Goal: Task Accomplishment & Management: Complete application form

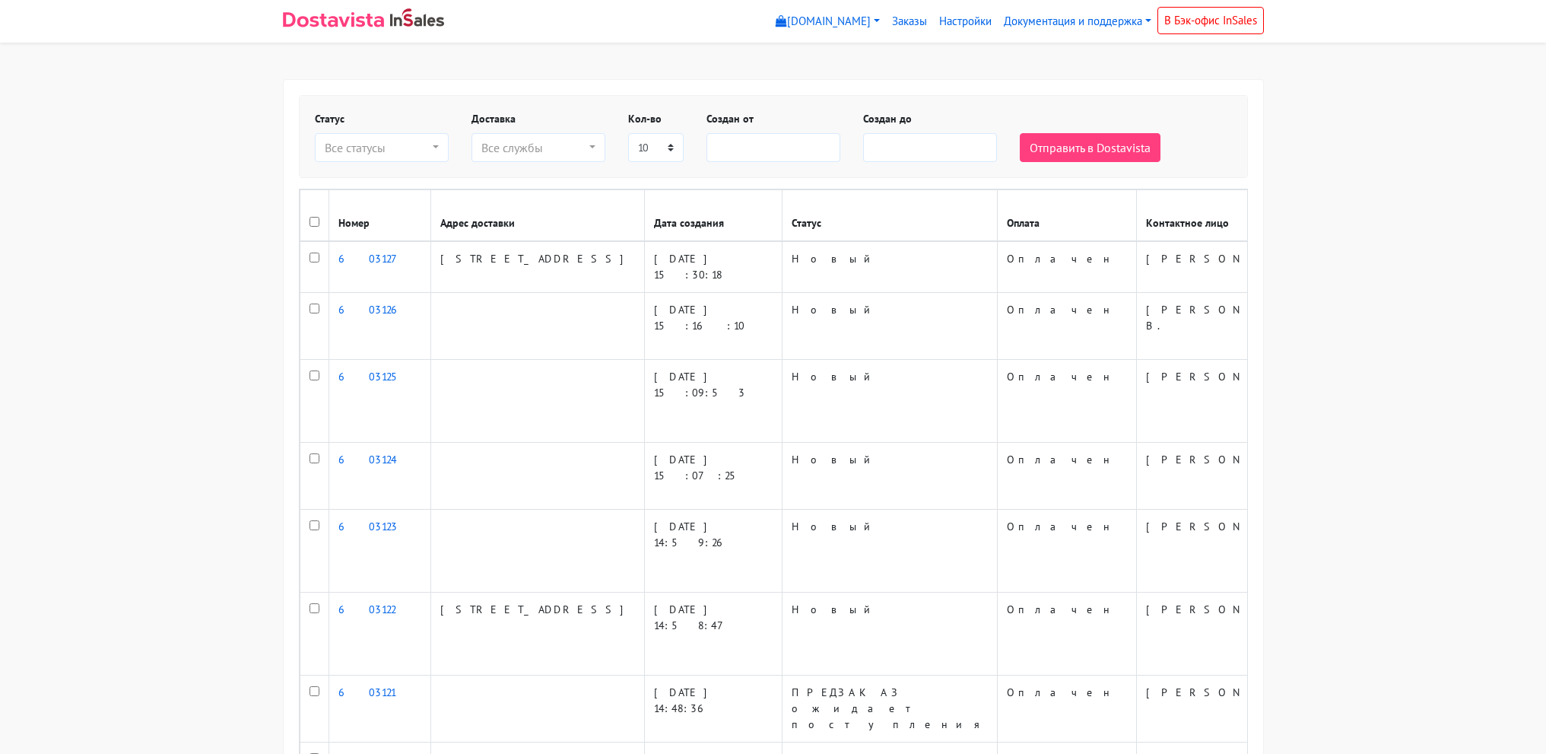
select select
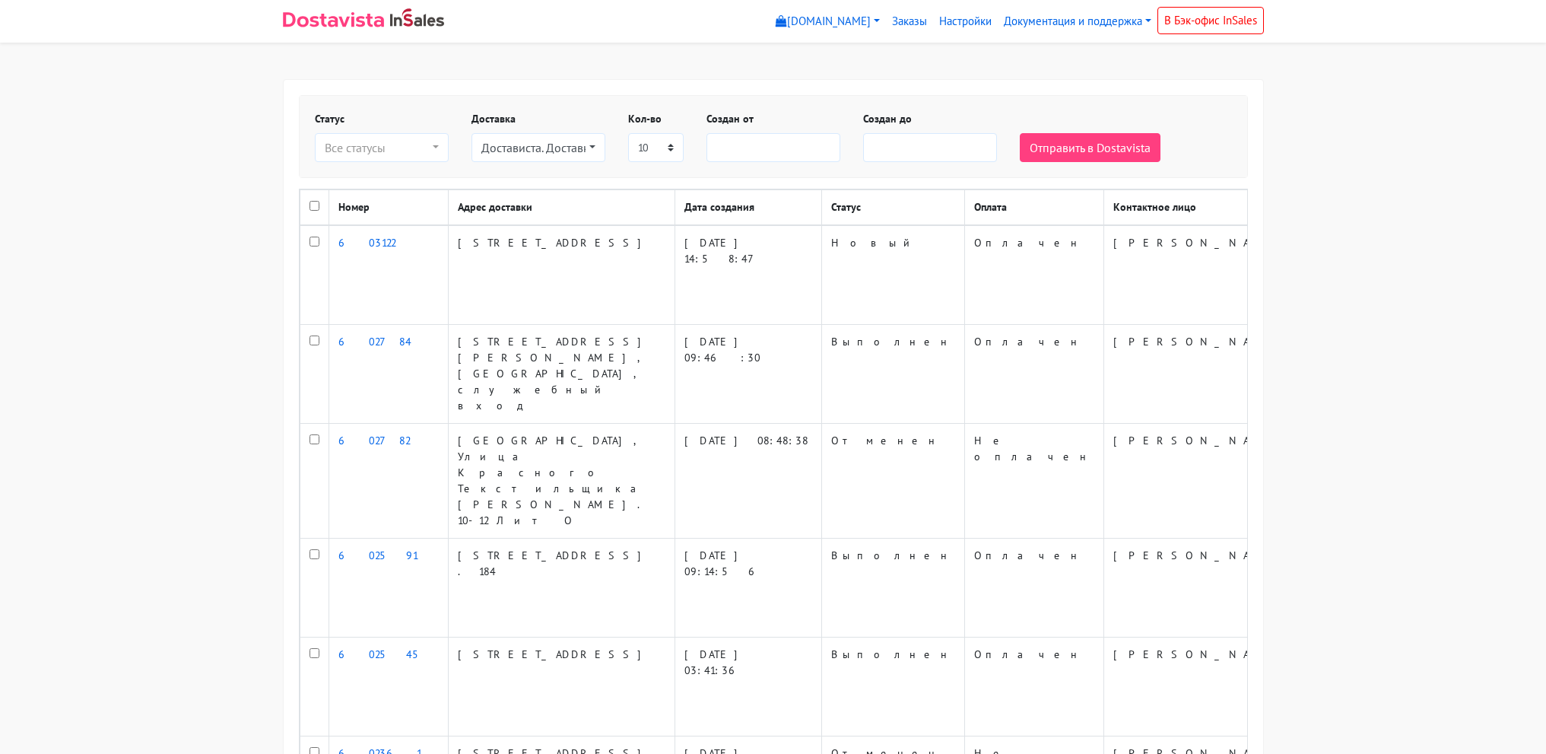
select select
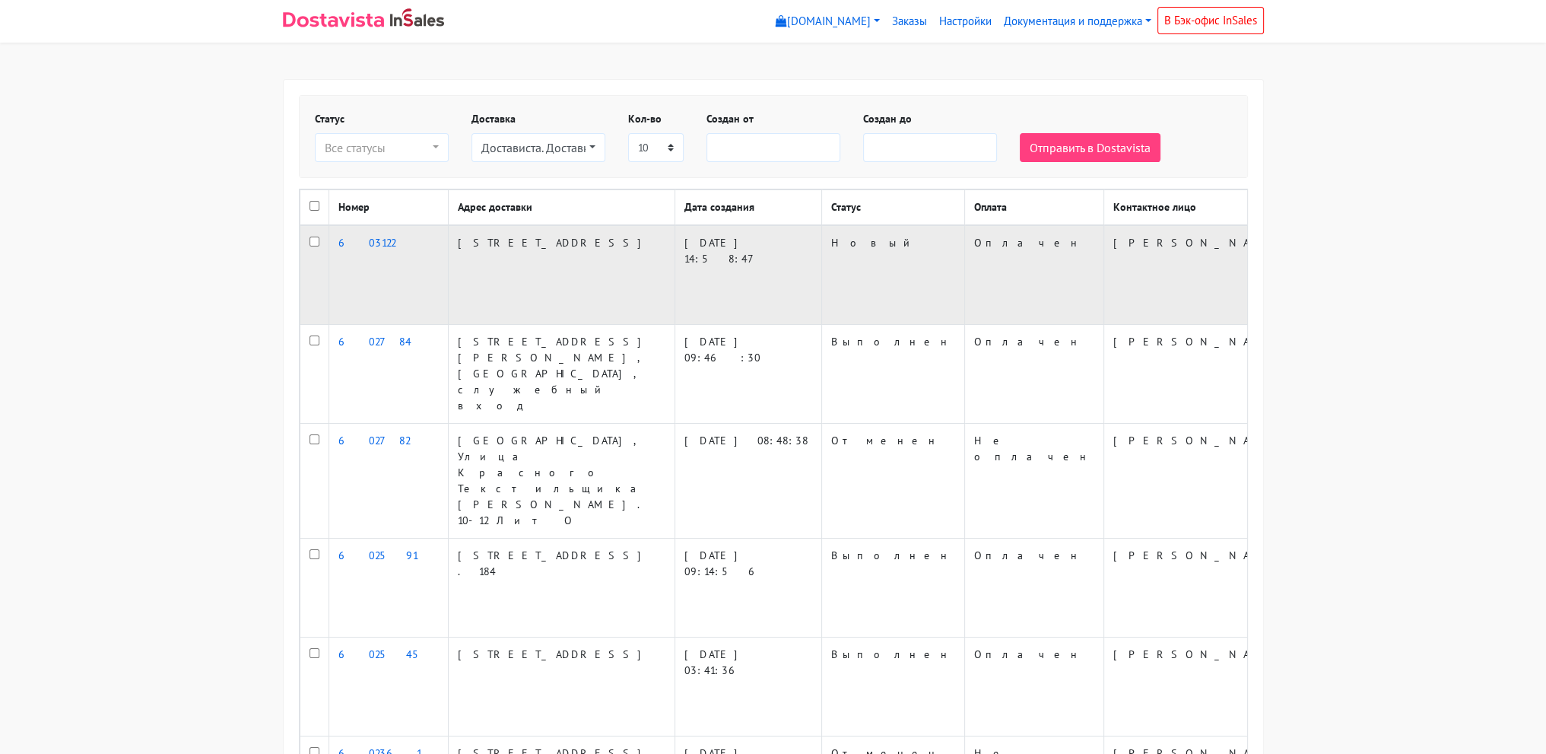
click at [307, 273] on td at bounding box center [314, 275] width 29 height 100
click at [310, 246] on input "checkbox" at bounding box center [315, 242] width 10 height 10
checkbox input "true"
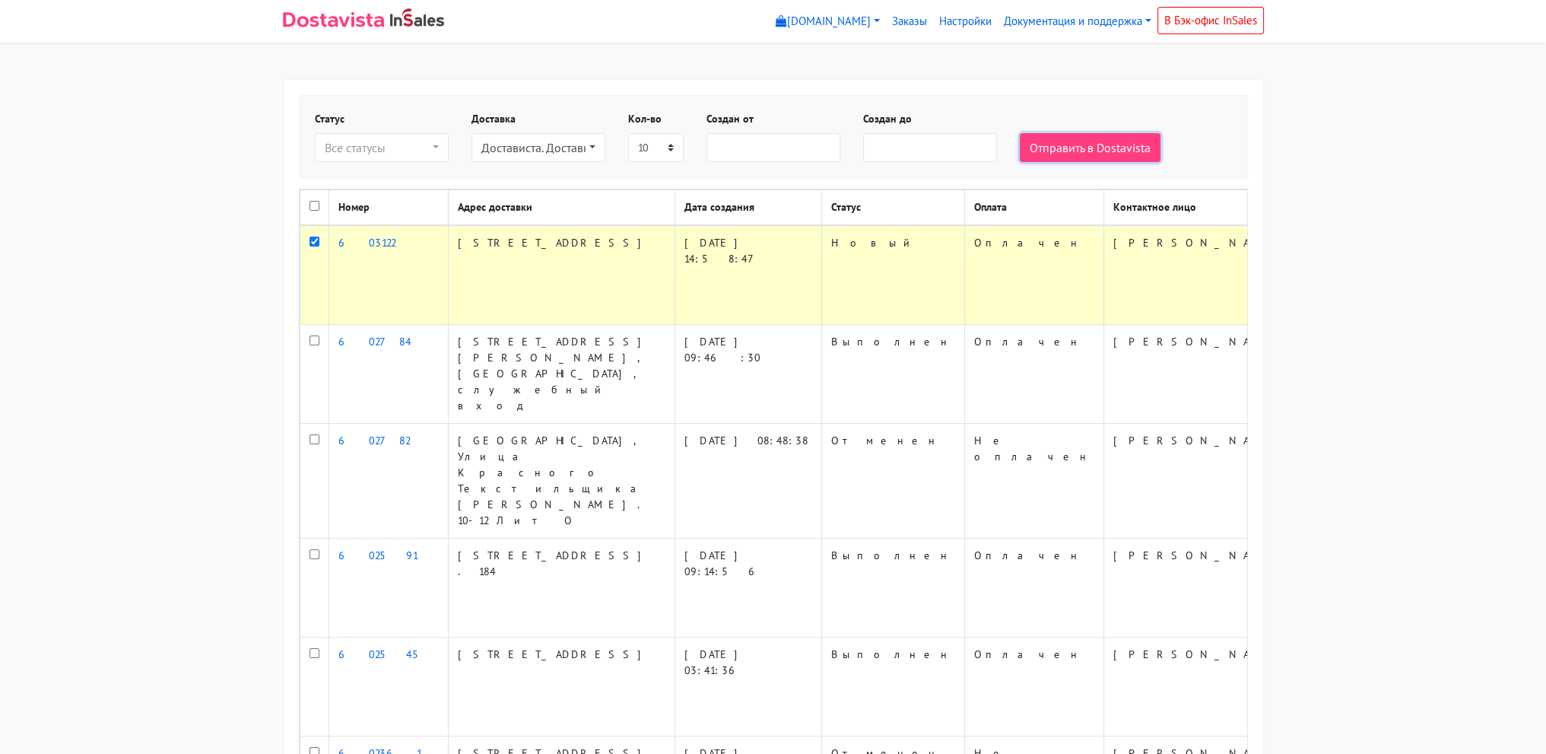
click at [1085, 142] on button "Отправить в Dostavista" at bounding box center [1090, 147] width 141 height 29
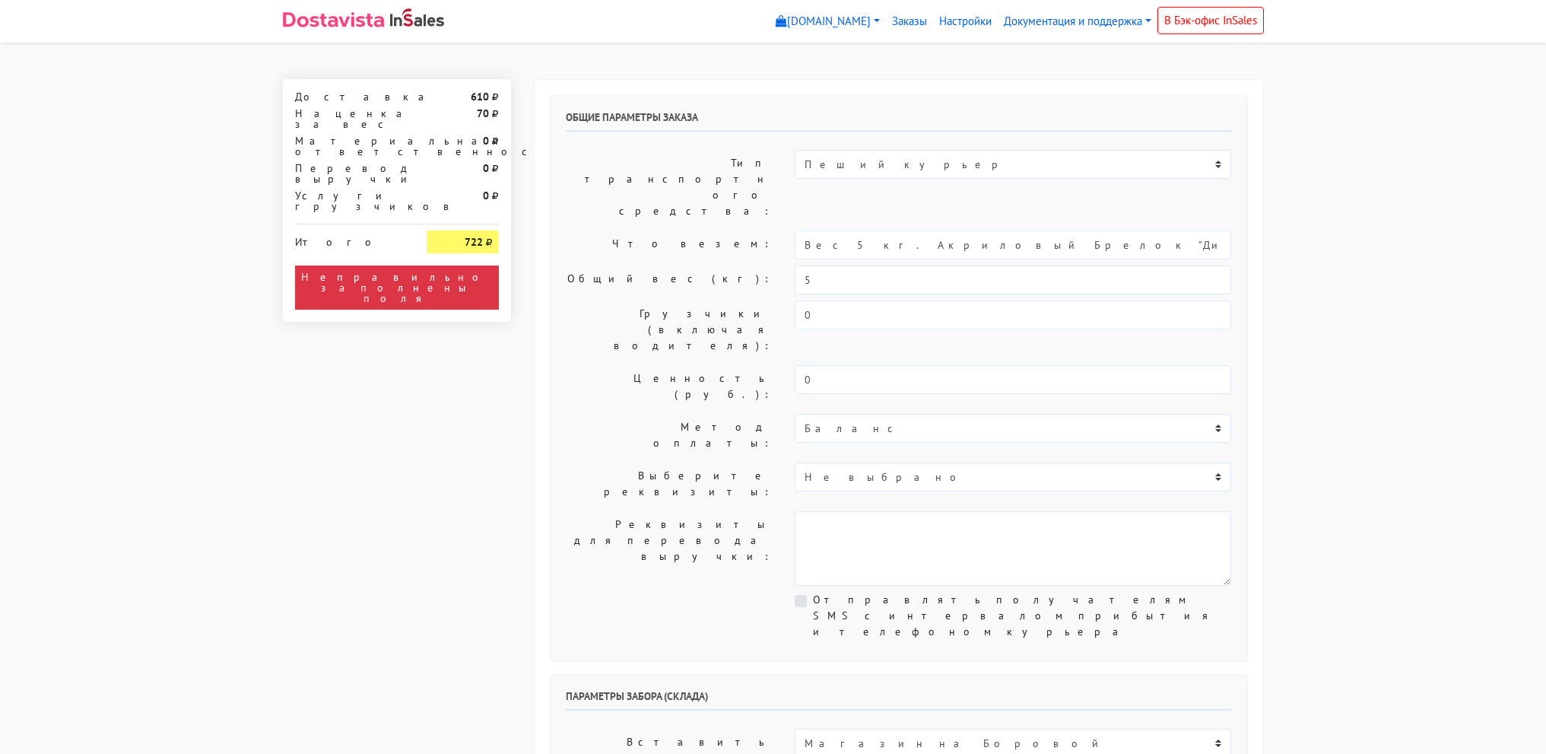
select select "12:00"
drag, startPoint x: 839, startPoint y: 197, endPoint x: 1323, endPoint y: 173, distance: 485.1
click at [828, 230] on input "Вес 5кг." at bounding box center [1013, 244] width 437 height 29
type input "Вес 2кг."
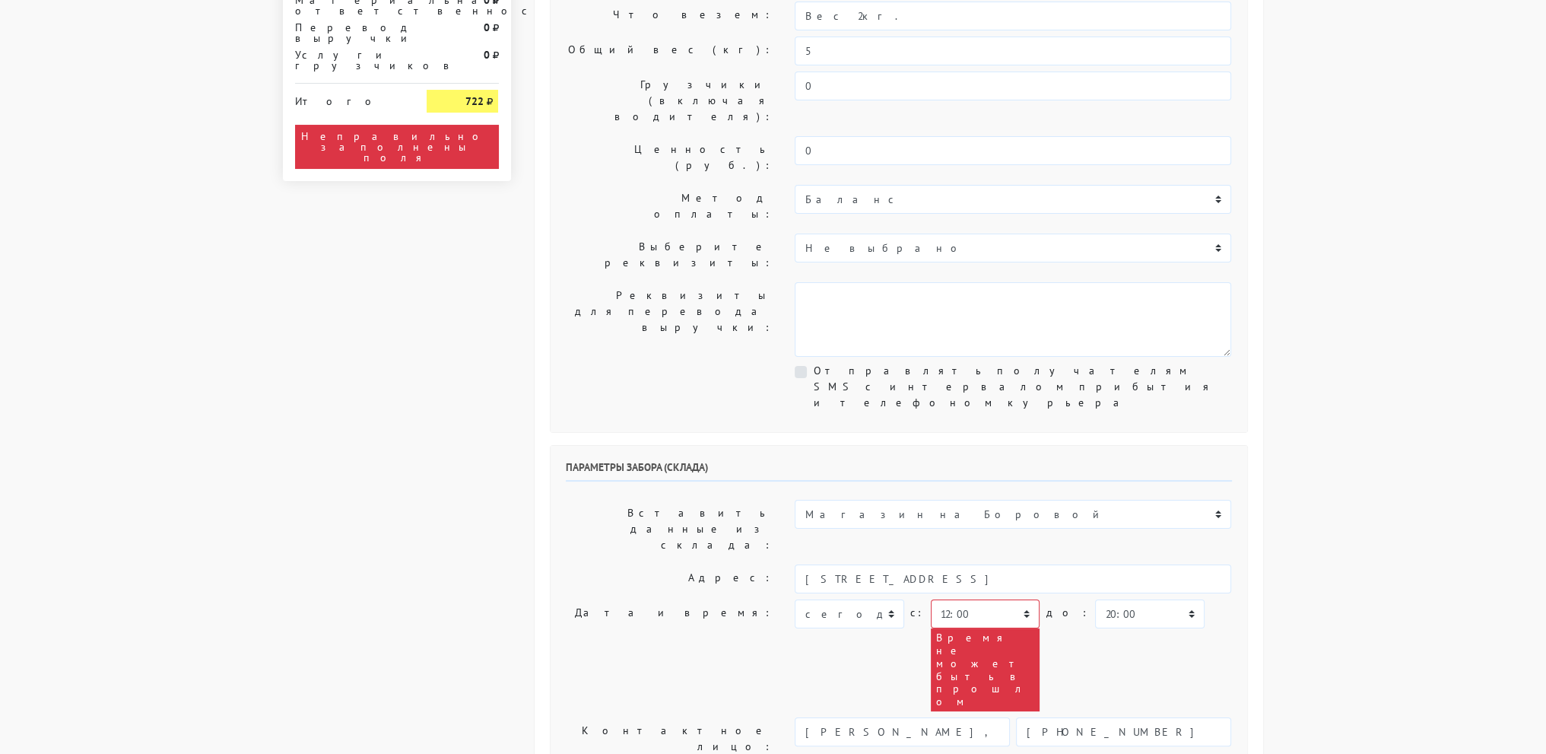
scroll to position [304, 0]
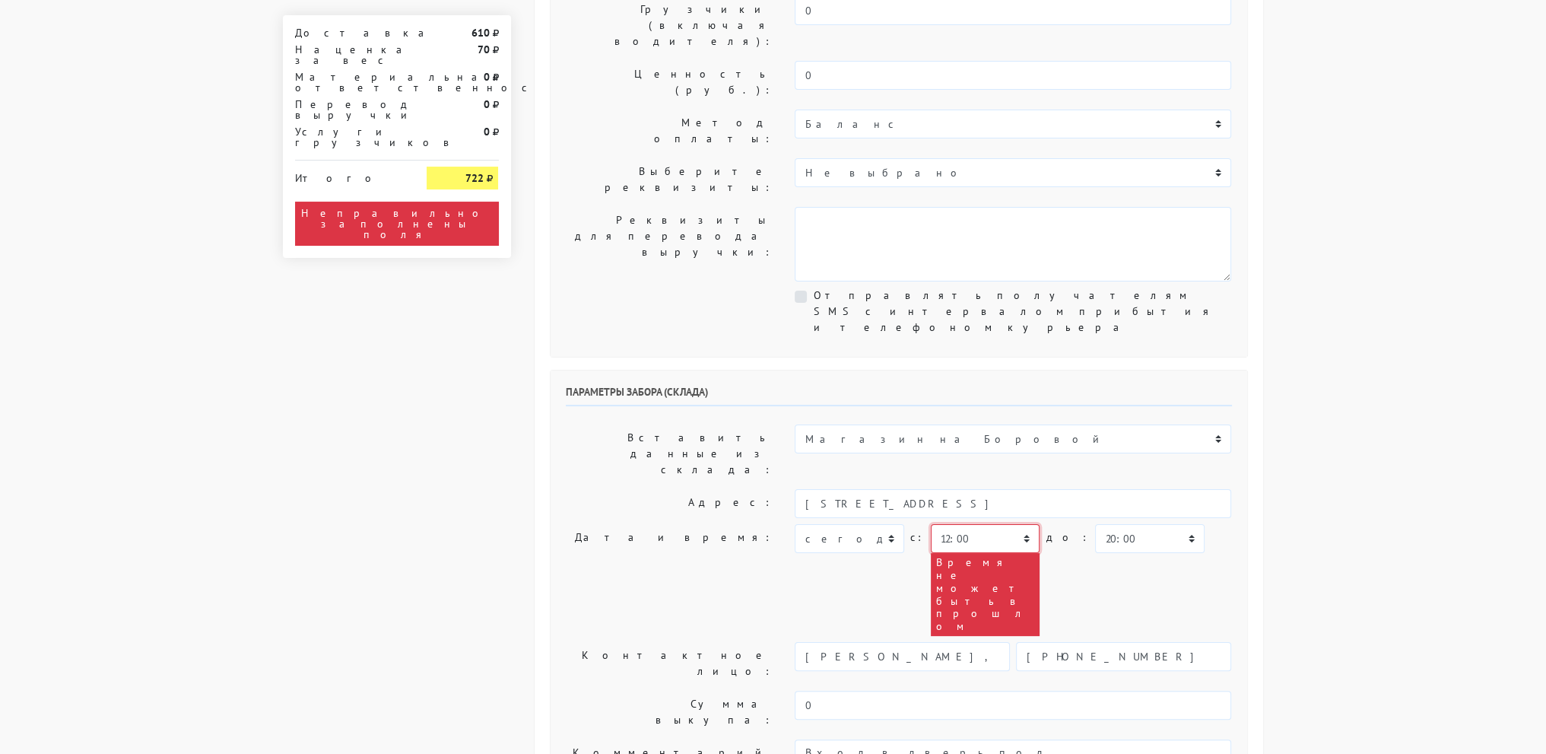
click at [994, 524] on select "00:00 00:30 01:00 01:30 02:00 02:30 03:00 03:30 04:00 04:30 05:00 05:30 06:00 0…" at bounding box center [985, 538] width 109 height 29
select select "17:00"
click at [931, 524] on select "00:00 00:30 01:00 01:30 02:00 02:30 03:00 03:30 04:00 04:30 05:00 05:30 06:00 0…" at bounding box center [985, 538] width 109 height 29
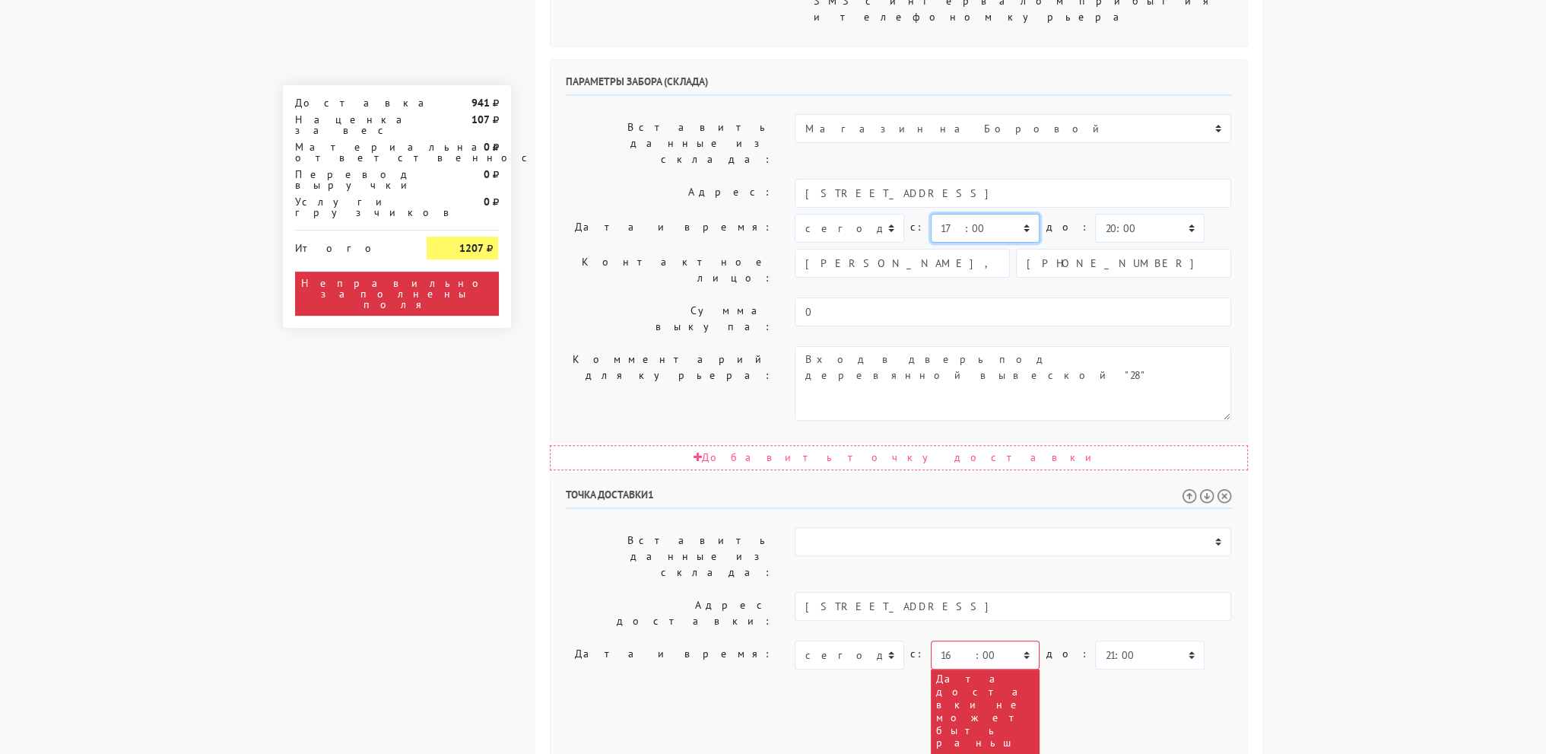
scroll to position [532, 0]
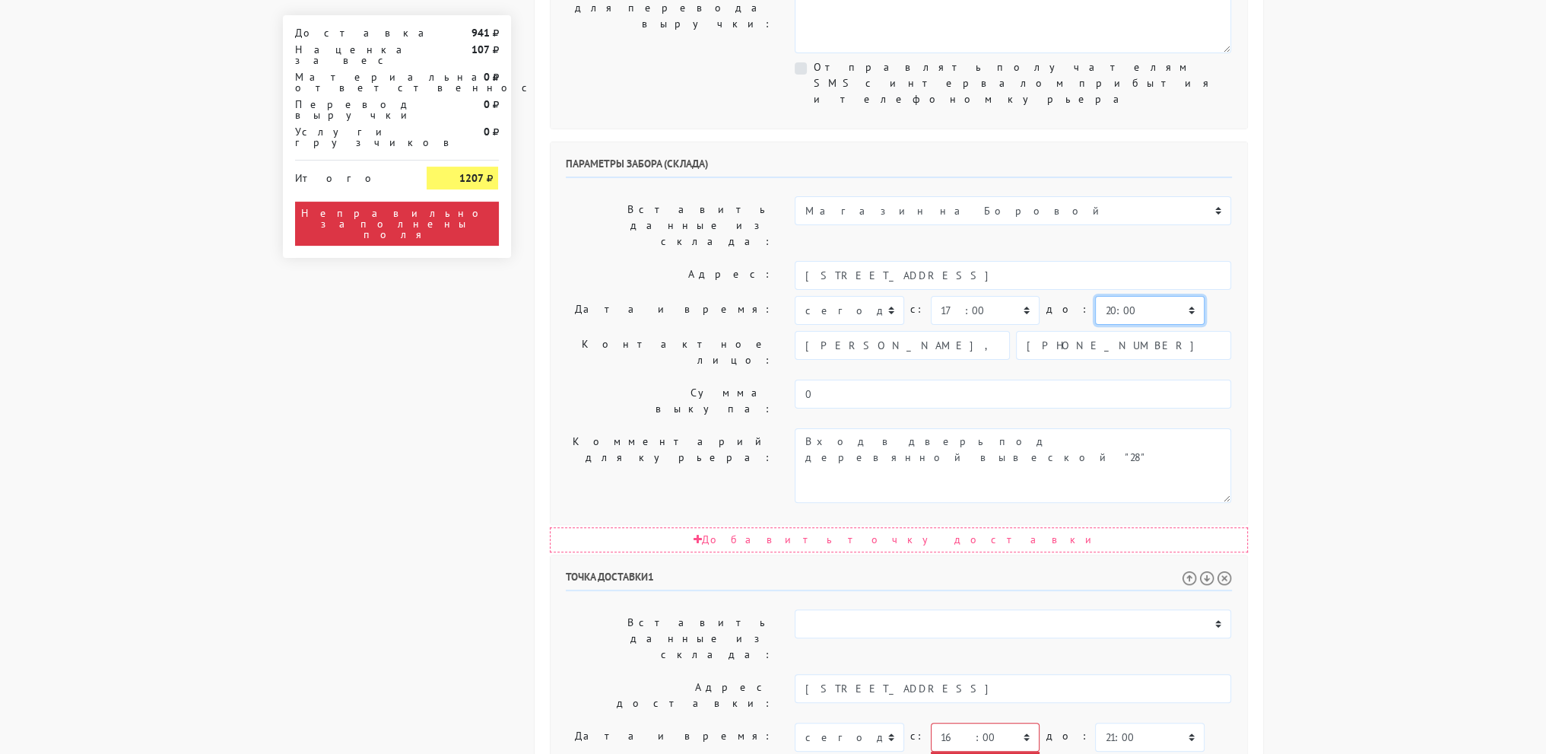
click at [1095, 296] on select "00:00 00:30 01:00 01:30 02:00 02:30 03:00 03:30 04:00 04:30 05:00 05:30 06:00 0…" at bounding box center [1149, 310] width 109 height 29
select select "18:00"
click at [1095, 296] on select "00:00 00:30 01:00 01:30 02:00 02:30 03:00 03:30 04:00 04:30 05:00 05:30 06:00 0…" at bounding box center [1149, 310] width 109 height 29
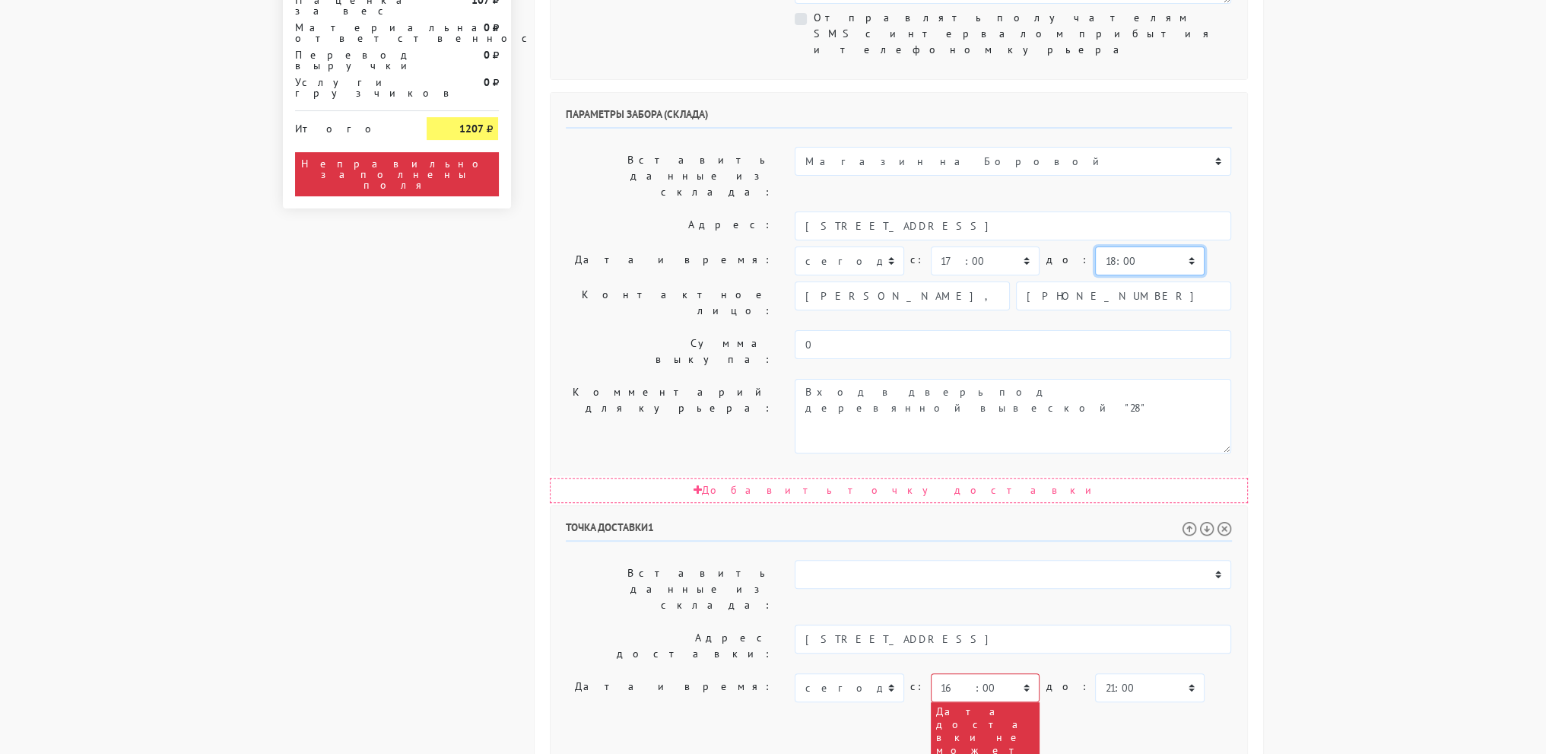
scroll to position [608, 0]
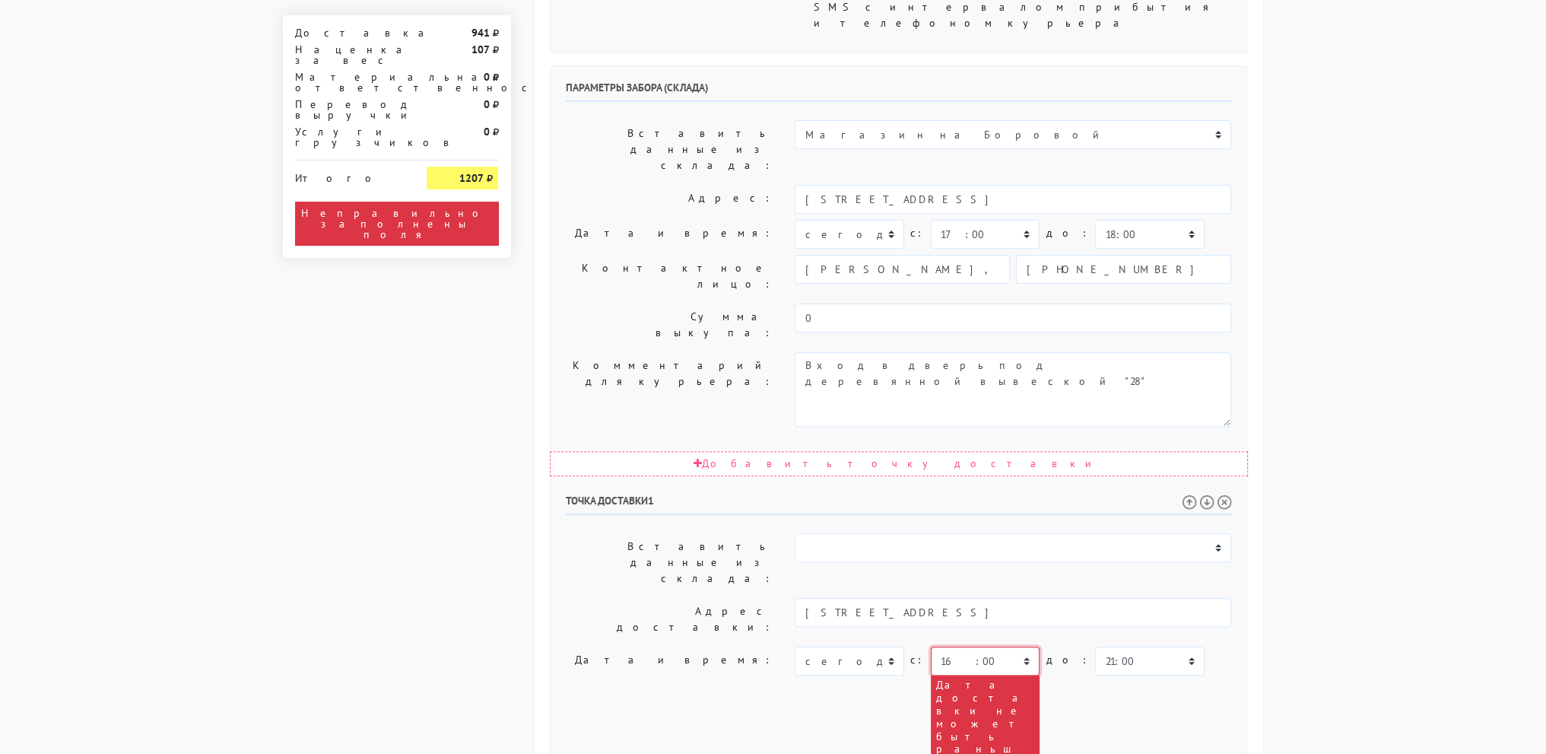
click at [999, 646] on select "00:00 00:30 01:00 01:30 02:00 02:30 03:00 03:30 04:00 04:30 05:00 05:30 06:00 0…" at bounding box center [985, 660] width 109 height 29
select select "17:30"
click at [931, 646] on select "00:00 00:30 01:00 01:30 02:00 02:30 03:00 03:30 04:00 04:30 05:00 05:30 06:00 0…" at bounding box center [985, 660] width 109 height 29
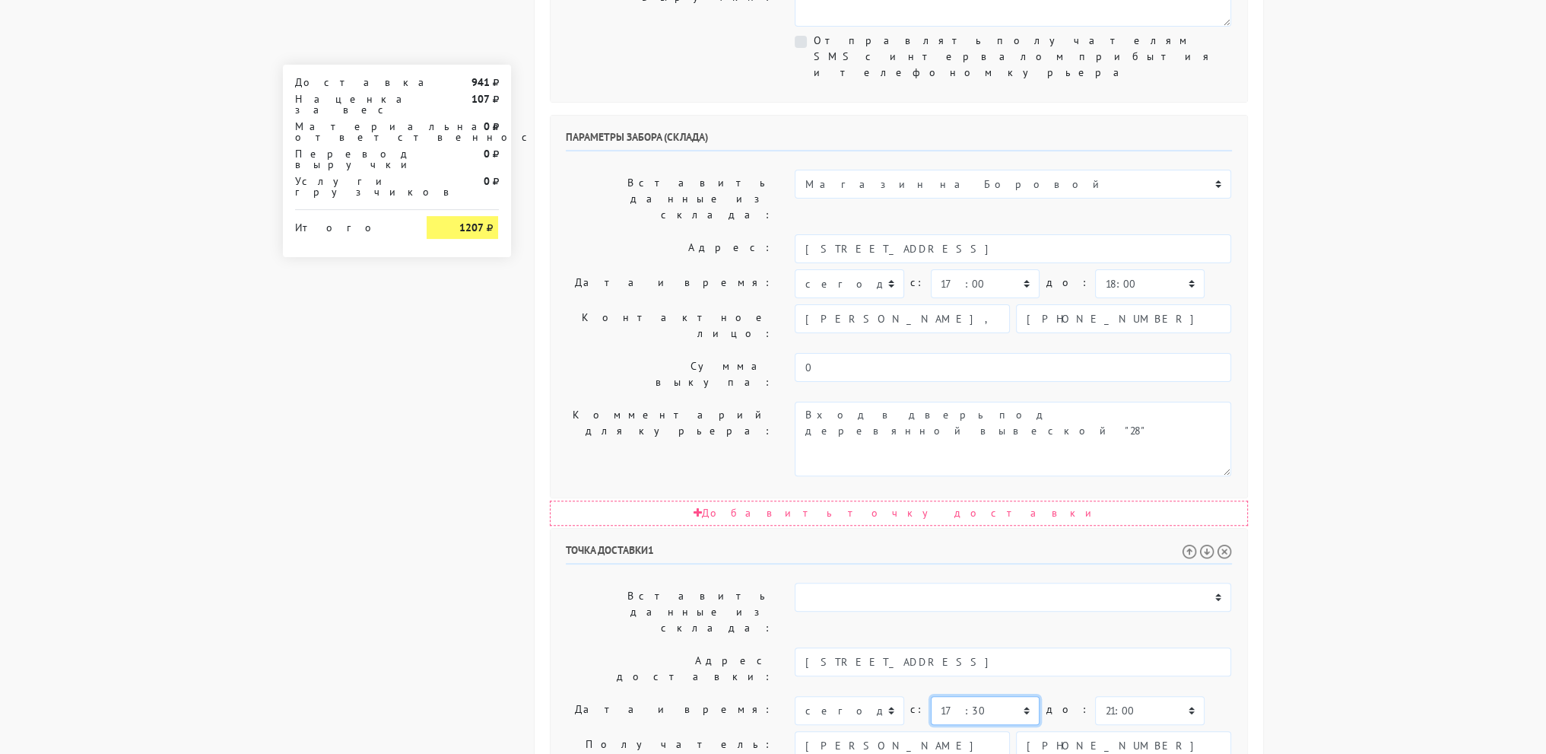
scroll to position [532, 0]
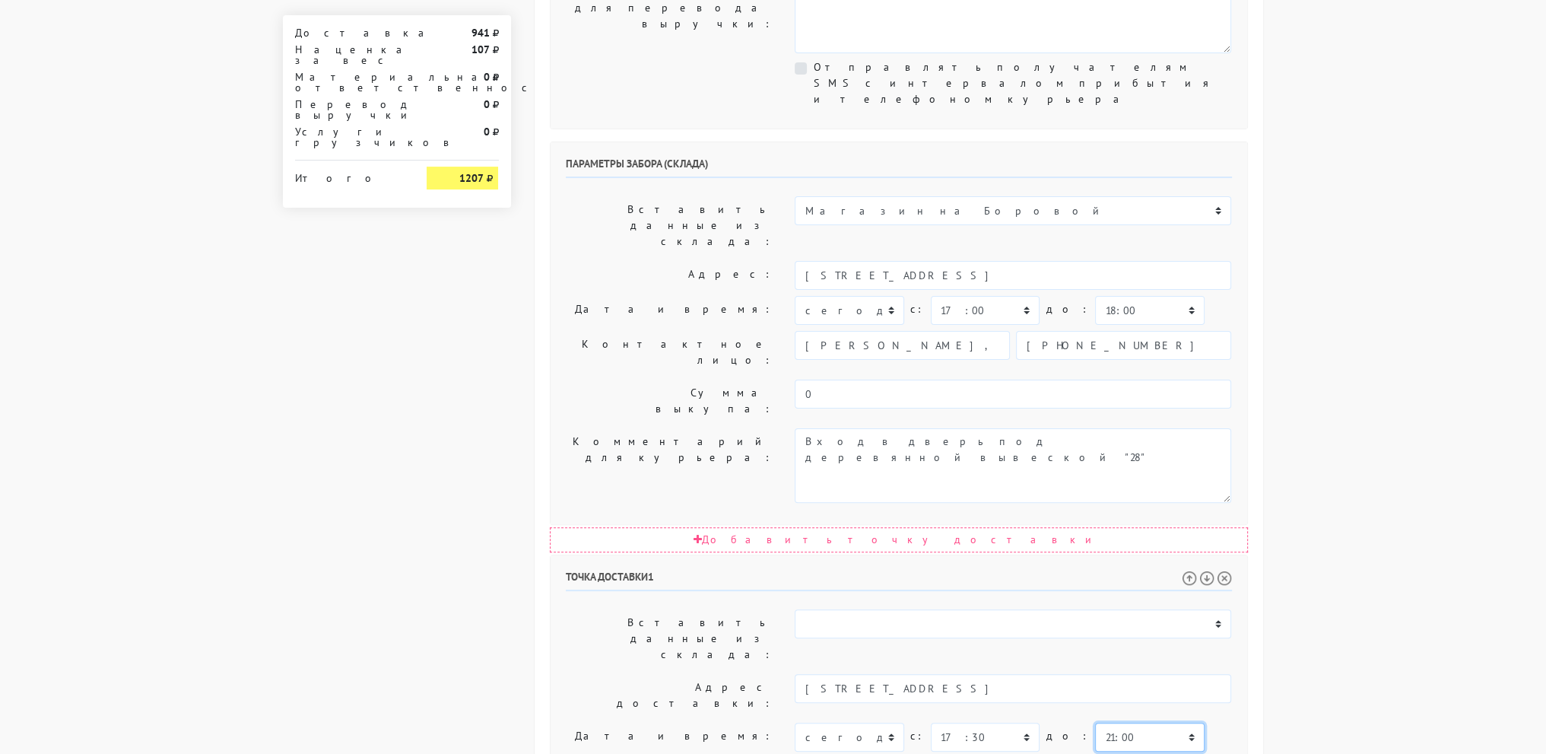
click at [1136, 723] on select "00:00 00:30 01:00 01:30 02:00 02:30 03:00 03:30 04:00 04:30 05:00 05:30 06:00 0…" at bounding box center [1149, 737] width 109 height 29
select select "19:30"
click at [1095, 723] on select "00:00 00:30 01:00 01:30 02:00 02:30 03:00 03:30 04:00 04:30 05:00 05:30 06:00 0…" at bounding box center [1149, 737] width 109 height 29
drag, startPoint x: 1390, startPoint y: 434, endPoint x: 1266, endPoint y: 476, distance: 130.8
click at [1387, 434] on body "myshop-tx960.myinsales.ru myshop-tx960.myinsales.ru Выйти Заказы Настройки 941" at bounding box center [773, 319] width 1546 height 1702
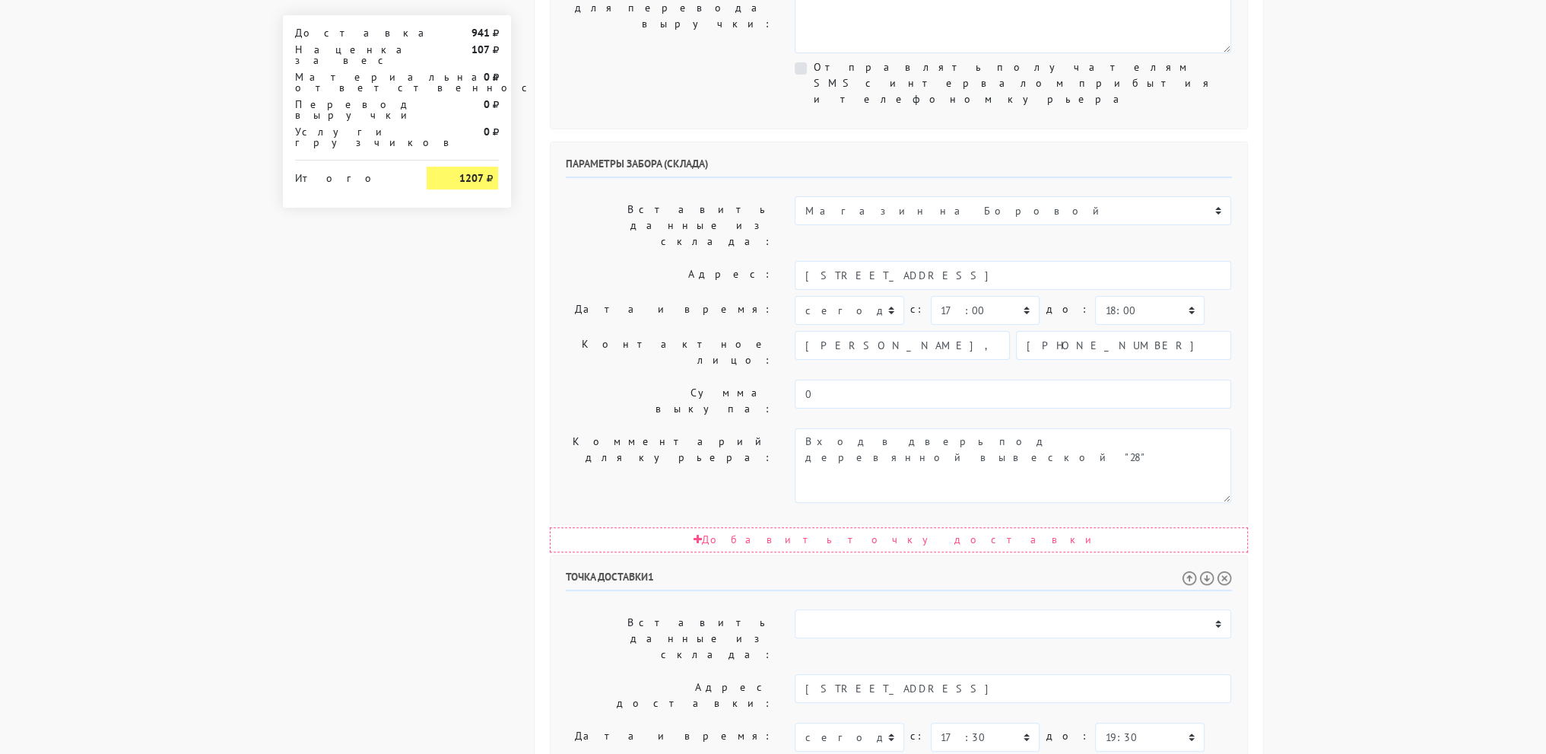
drag, startPoint x: 1088, startPoint y: 596, endPoint x: 1088, endPoint y: 573, distance: 22.8
drag, startPoint x: 1086, startPoint y: 571, endPoint x: 563, endPoint y: 583, distance: 523.4
click at [1366, 536] on body "myshop-tx960.myinsales.ru myshop-tx960.myinsales.ru Выйти Заказы Настройки 941" at bounding box center [773, 319] width 1546 height 1702
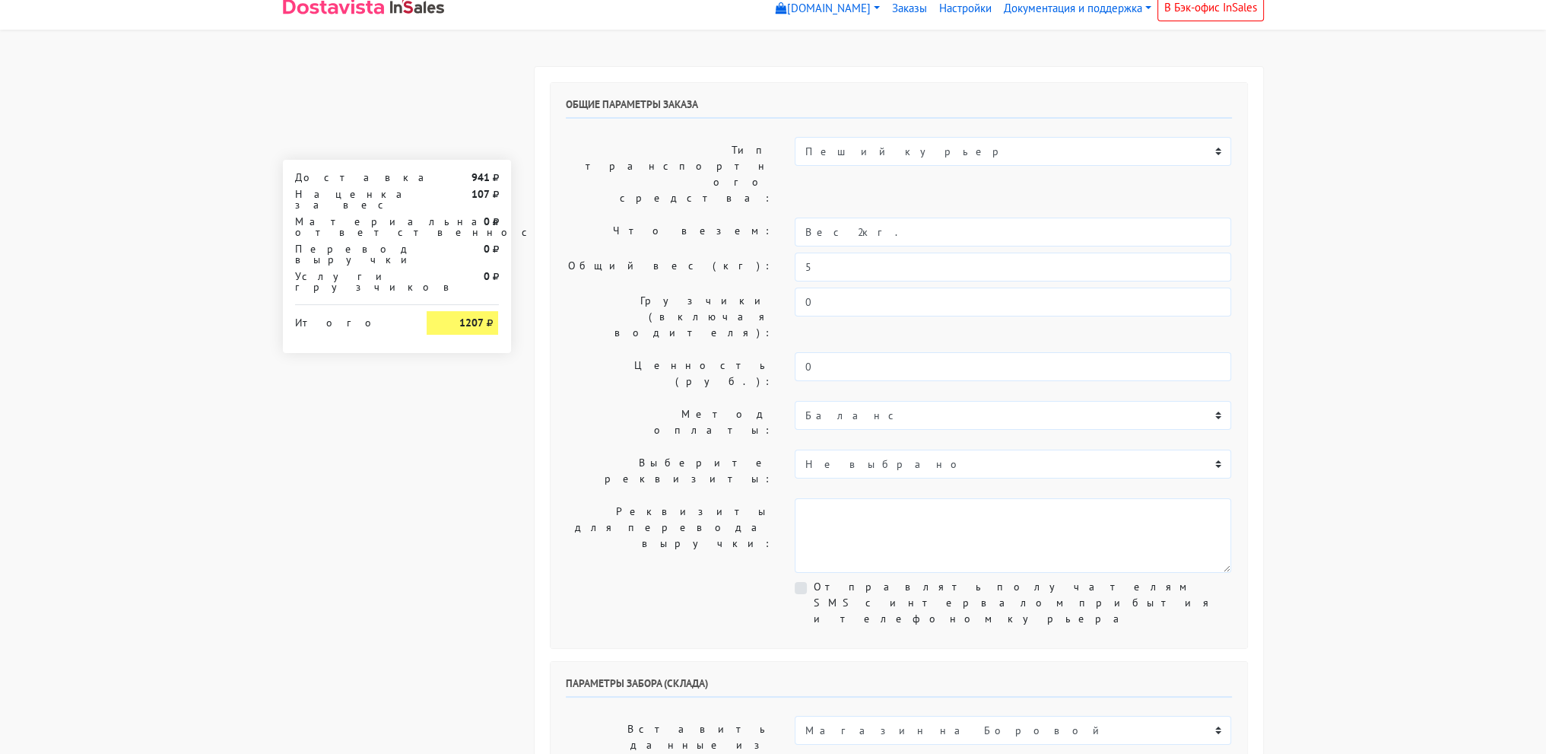
scroll to position [0, 0]
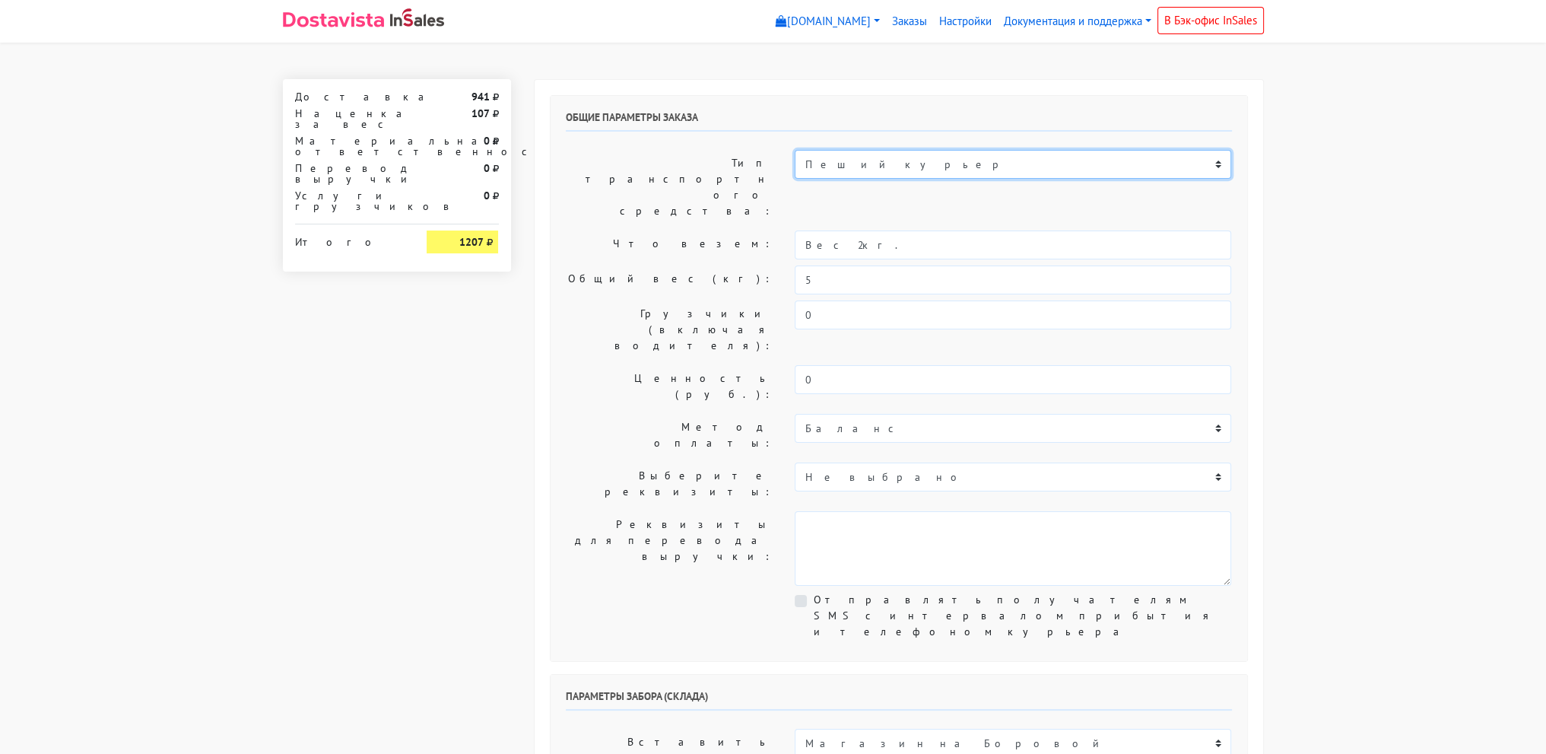
click at [873, 151] on select "Пеший курьер Легковой автомобиль Каблук (до 700 кг) Микроавтобус / портер (до 1…" at bounding box center [1013, 164] width 437 height 29
click at [795, 150] on select "Пеший курьер Легковой автомобиль Каблук (до 700 кг) Микроавтобус / портер (до 1…" at bounding box center [1013, 164] width 437 height 29
click at [901, 164] on select "Пеший курьер Легковой автомобиль Каблук (до 700 кг) Микроавтобус / портер (до 1…" at bounding box center [1013, 164] width 437 height 29
select select "6"
click at [795, 150] on select "Пеший курьер Легковой автомобиль Каблук (до 700 кг) Микроавтобус / портер (до 1…" at bounding box center [1013, 164] width 437 height 29
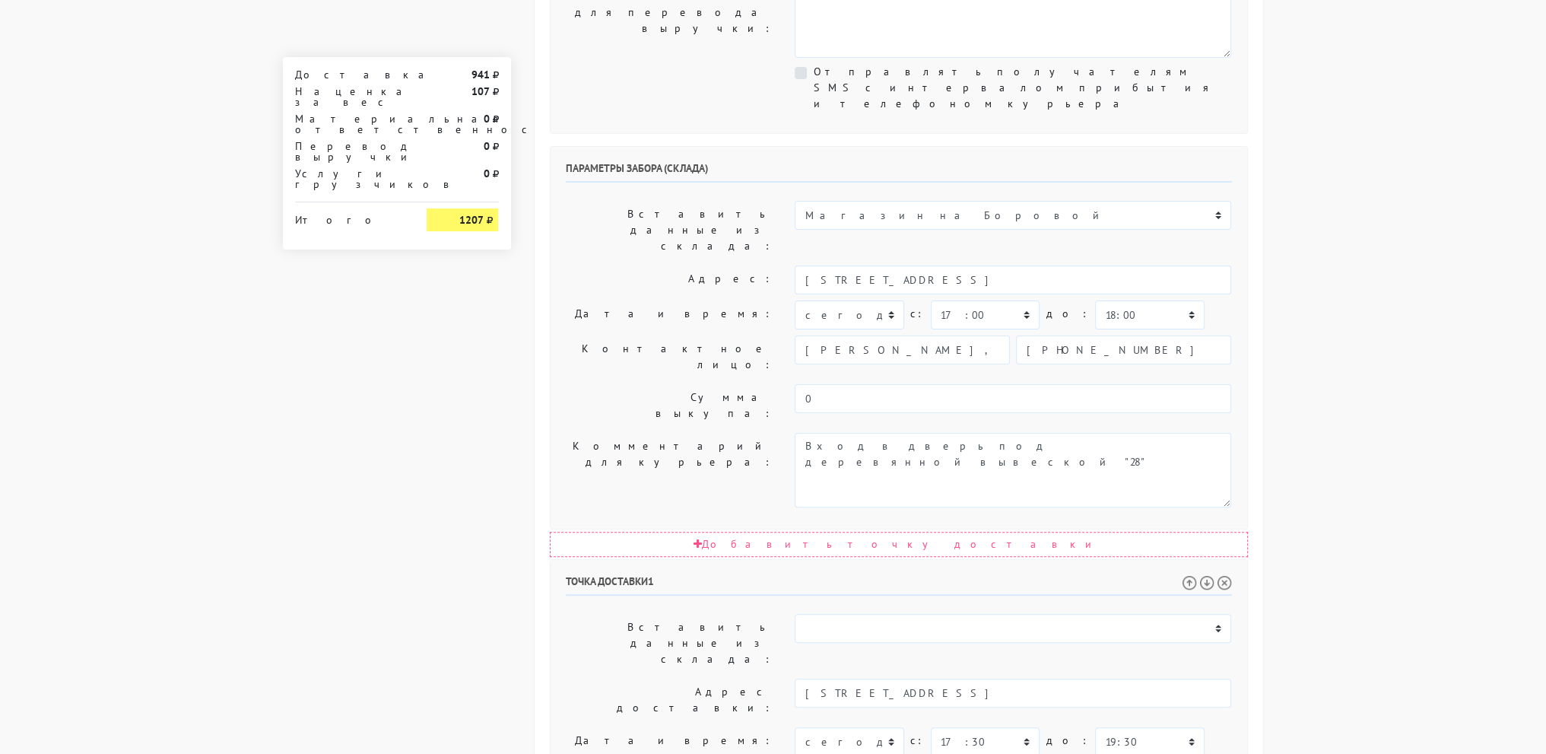
scroll to position [493, 0]
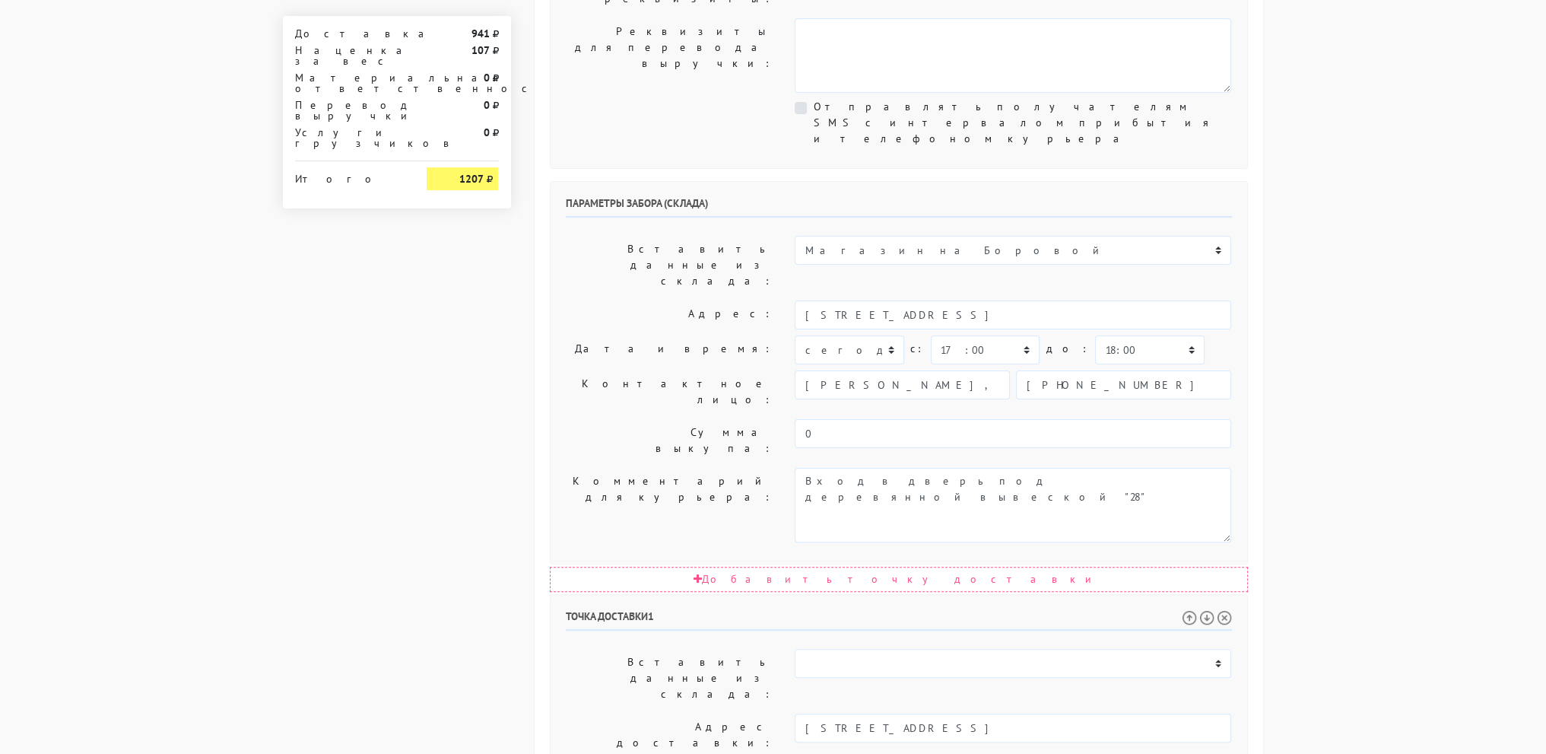
select select "18:30"
click at [1095, 335] on select "00:00 00:30 01:00 01:30 02:00 02:30 03:00 03:30 04:00 04:30 05:00 05:30 06:00 0…" at bounding box center [1149, 349] width 109 height 29
drag, startPoint x: 1412, startPoint y: 295, endPoint x: 1399, endPoint y: 299, distance: 13.5
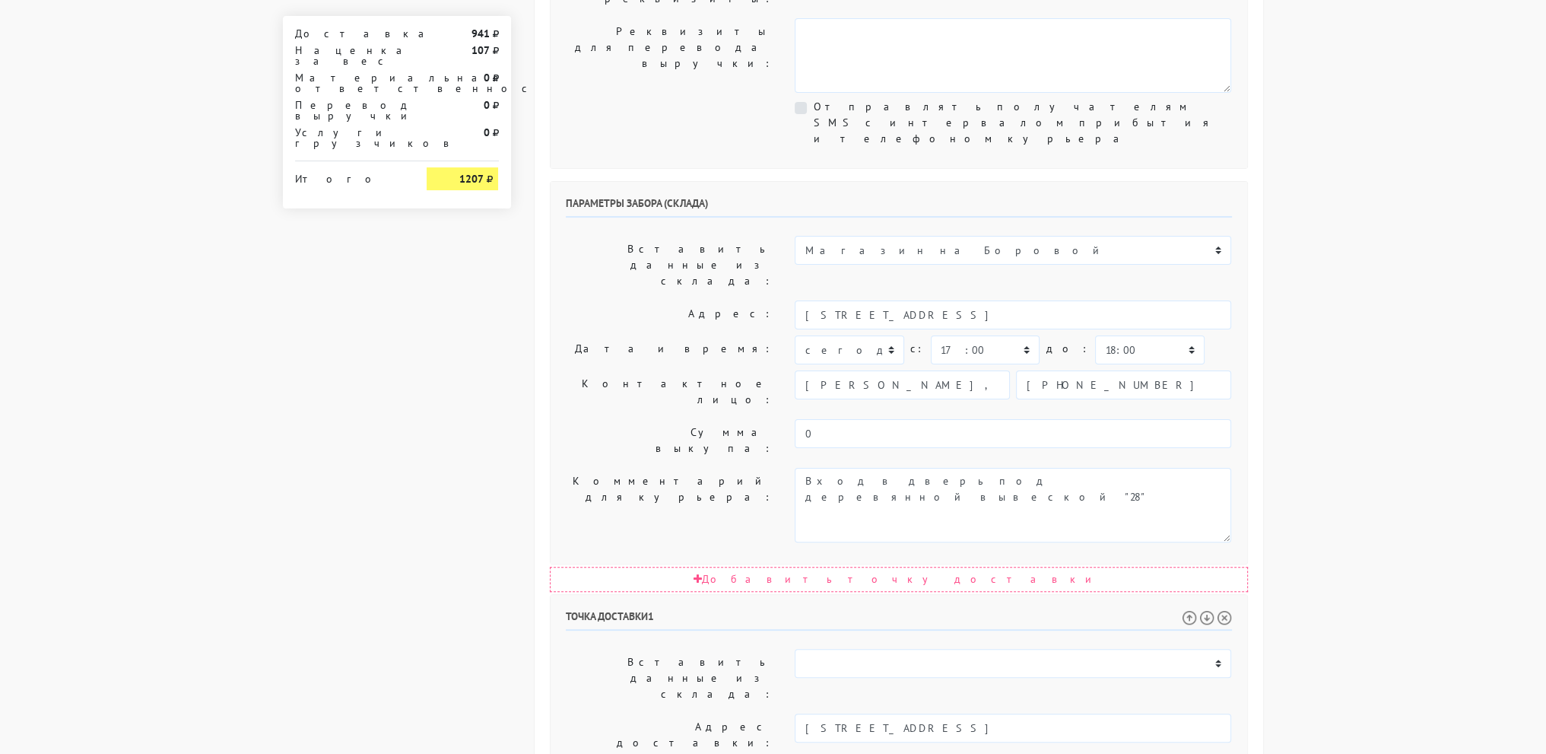
click at [1412, 295] on body "myshop-tx960.myinsales.ru myshop-tx960.myinsales.ru Выйти Заказы Настройки 941" at bounding box center [773, 358] width 1546 height 1702
select select "20:00"
drag, startPoint x: 1352, startPoint y: 508, endPoint x: 986, endPoint y: 531, distance: 366.5
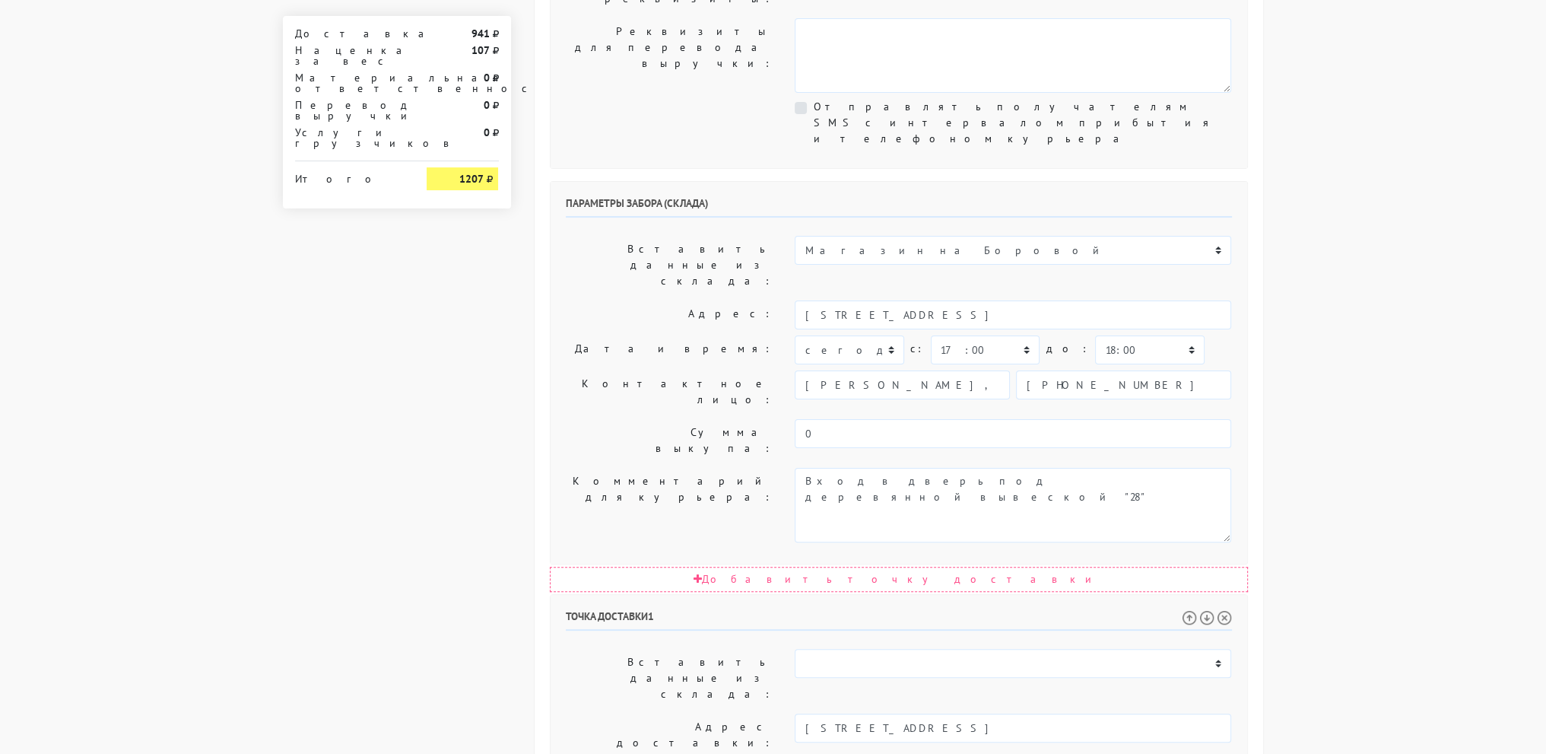
click at [1333, 507] on body "myshop-tx960.myinsales.ru myshop-tx960.myinsales.ru Выйти Заказы Настройки 941" at bounding box center [773, 358] width 1546 height 1702
select select "17:30"
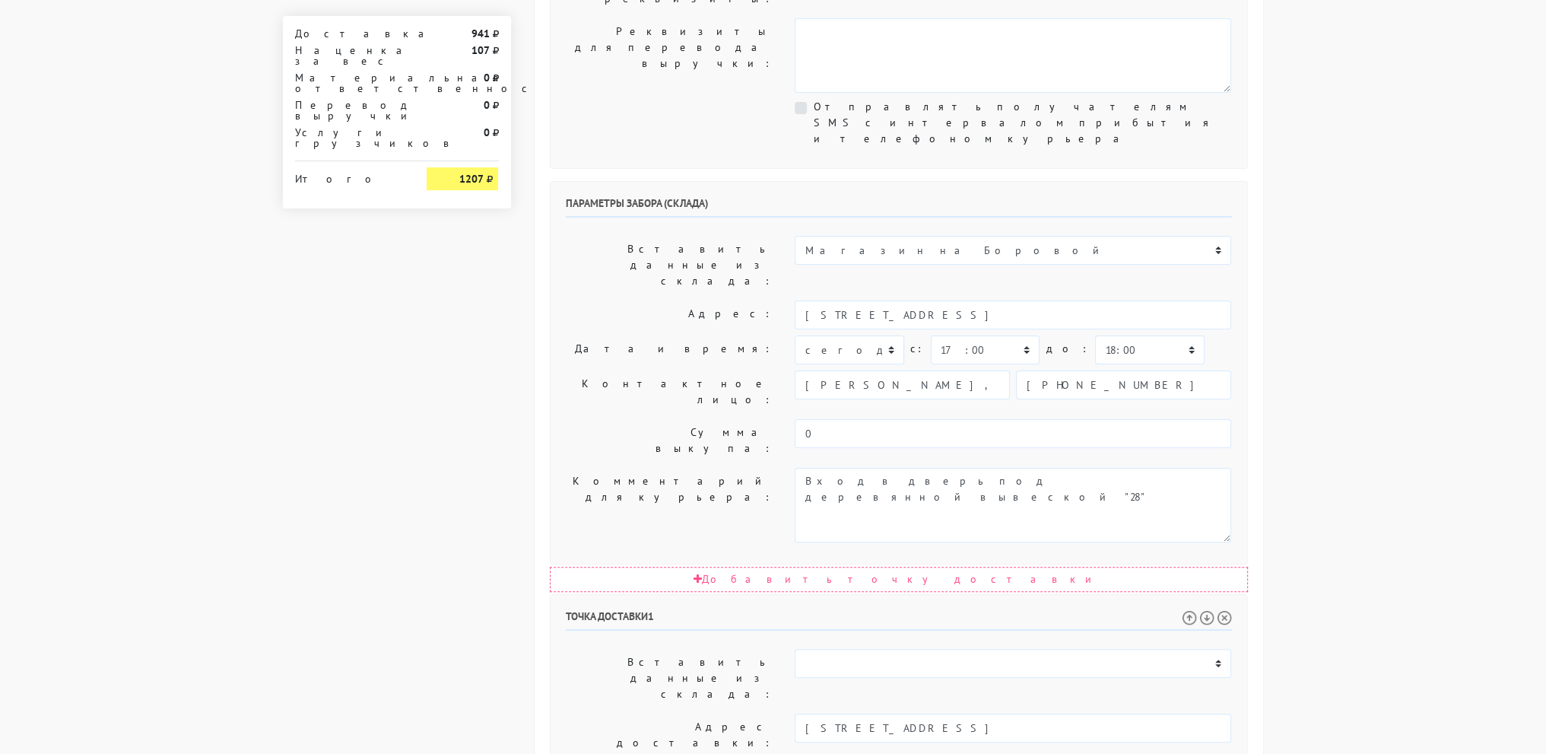
select select "19:30"
click at [1390, 408] on body "myshop-tx960.myinsales.ru myshop-tx960.myinsales.ru Выйти Заказы Настройки 941" at bounding box center [773, 358] width 1546 height 1702
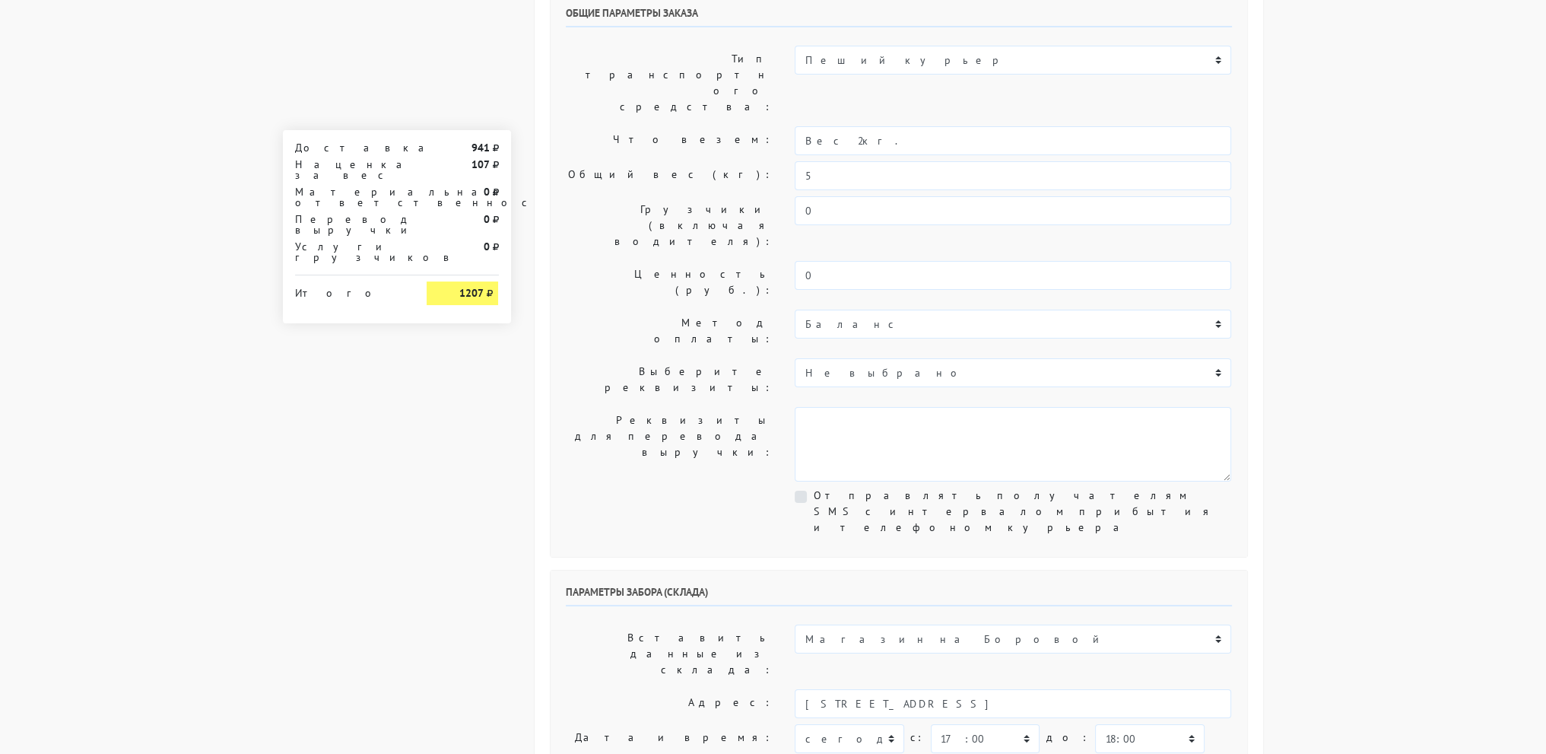
scroll to position [0, 0]
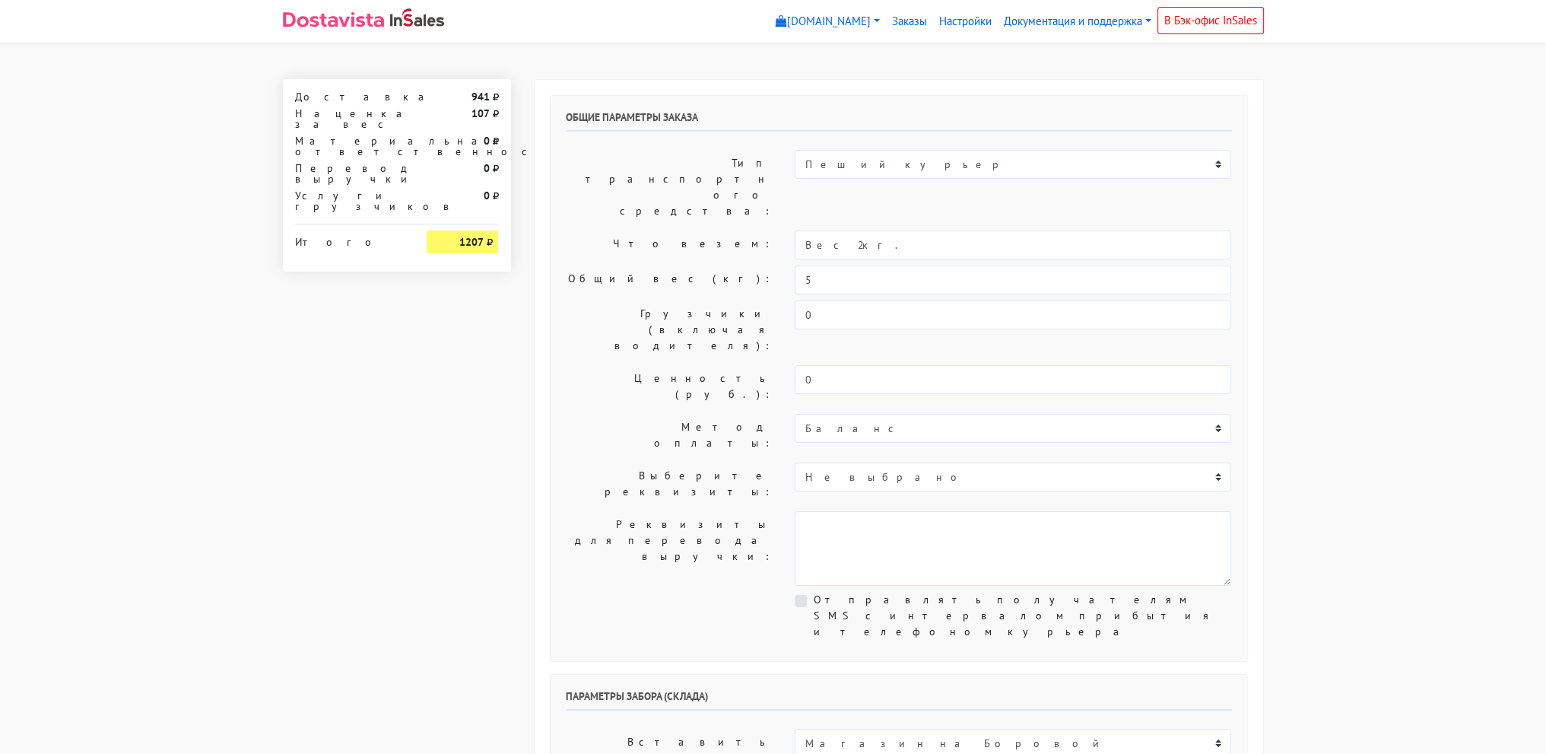
click at [843, 230] on input "Вес 2кг." at bounding box center [1013, 244] width 437 height 29
click at [831, 230] on input "Вес 2кг." at bounding box center [1013, 244] width 437 height 29
click at [829, 230] on input "Вес 2кг." at bounding box center [1013, 244] width 437 height 29
click at [826, 230] on input "Вес 2кг." at bounding box center [1013, 244] width 437 height 29
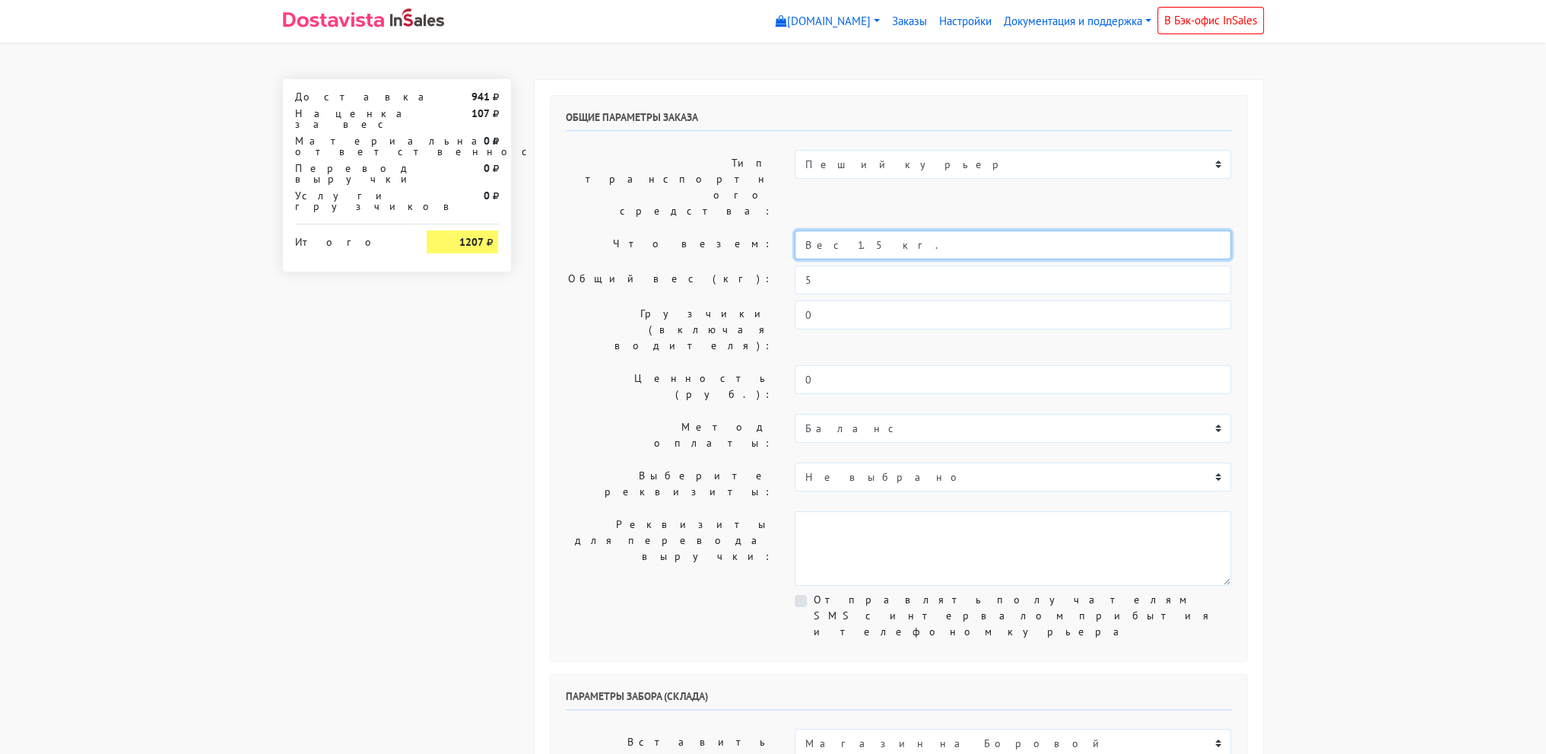
type input "Вес 1.5кг."
drag, startPoint x: 1250, startPoint y: 255, endPoint x: 1250, endPoint y: 243, distance: 11.4
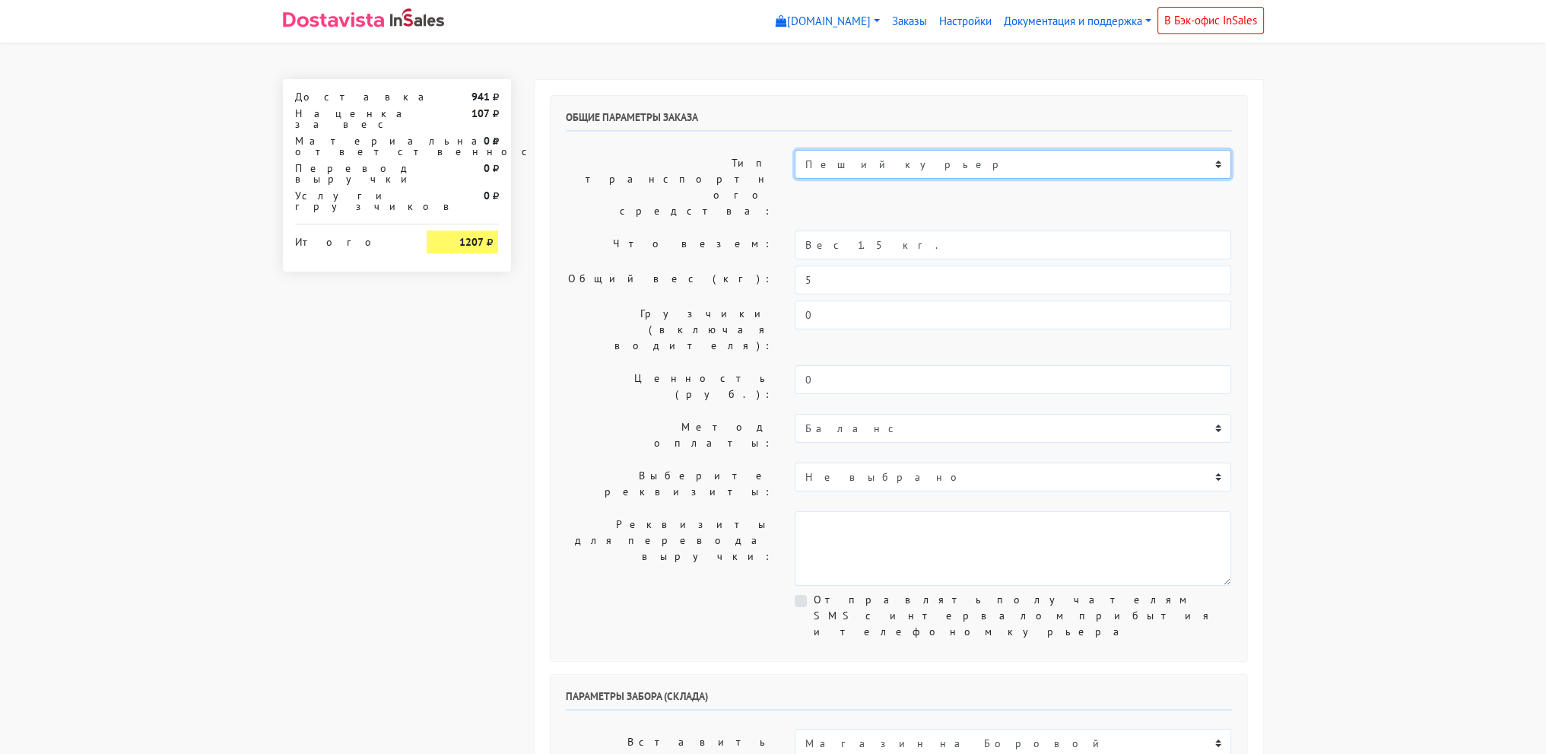
click at [1152, 150] on select "Пеший курьер Легковой автомобиль Каблук (до 700 кг) Микроавтобус / портер (до 1…" at bounding box center [1013, 164] width 437 height 29
click at [795, 150] on select "Пеший курьер Легковой автомобиль Каблук (до 700 кг) Микроавтобус / портер (до 1…" at bounding box center [1013, 164] width 437 height 29
click at [983, 178] on select "Пеший курьер Легковой автомобиль Каблук (до 700 кг) Микроавтобус / портер (до 1…" at bounding box center [1013, 164] width 437 height 29
select select "6"
click at [795, 150] on select "Пеший курьер Легковой автомобиль Каблук (до 700 кг) Микроавтобус / портер (до 1…" at bounding box center [1013, 164] width 437 height 29
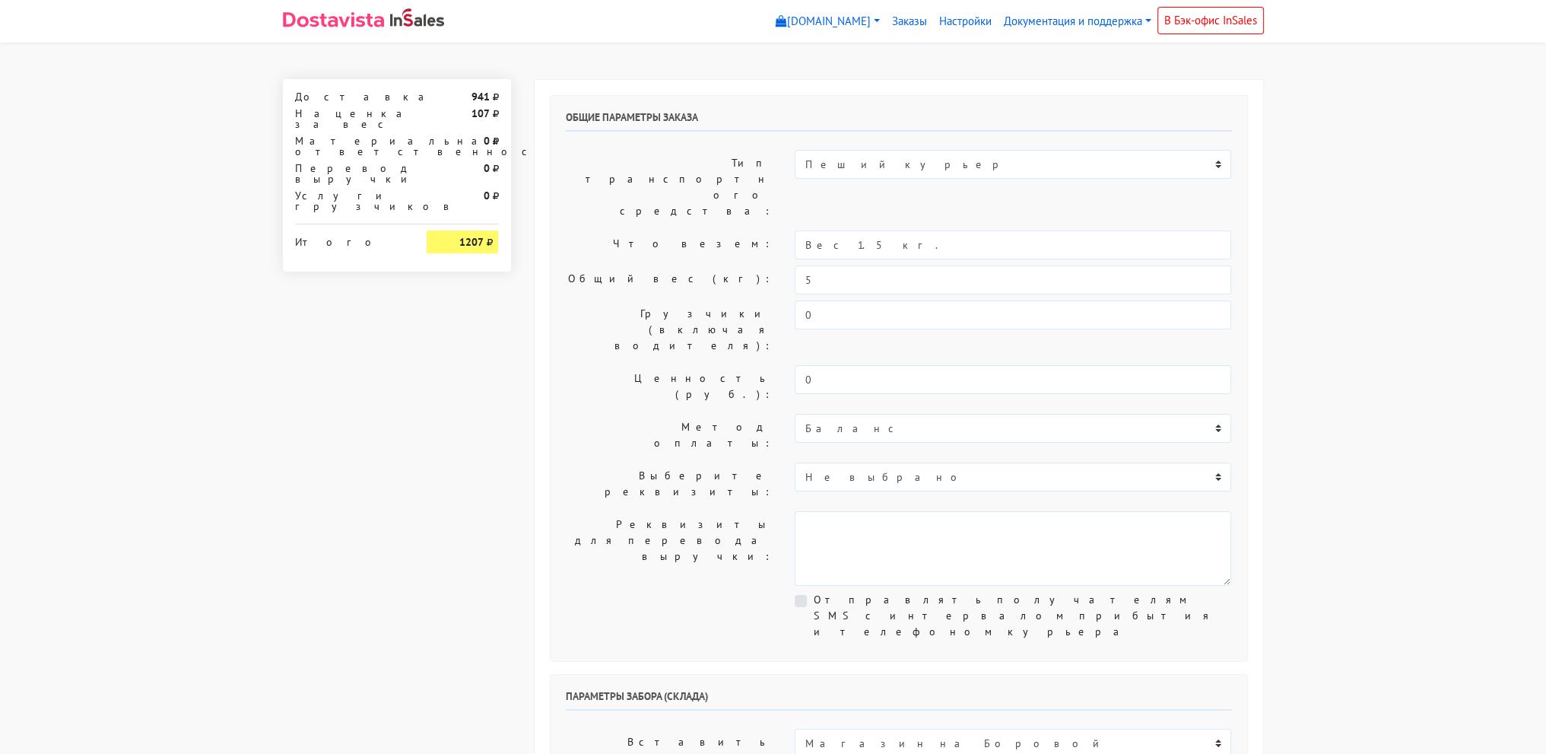
drag, startPoint x: 1461, startPoint y: 382, endPoint x: 1447, endPoint y: 381, distance: 13.7
drag, startPoint x: 828, startPoint y: 231, endPoint x: 675, endPoint y: 252, distance: 154.2
click at [684, 249] on div "Общие параметры заказа Тип транспортного средства: Пеший курьер Легковой автомо…" at bounding box center [899, 378] width 697 height 565
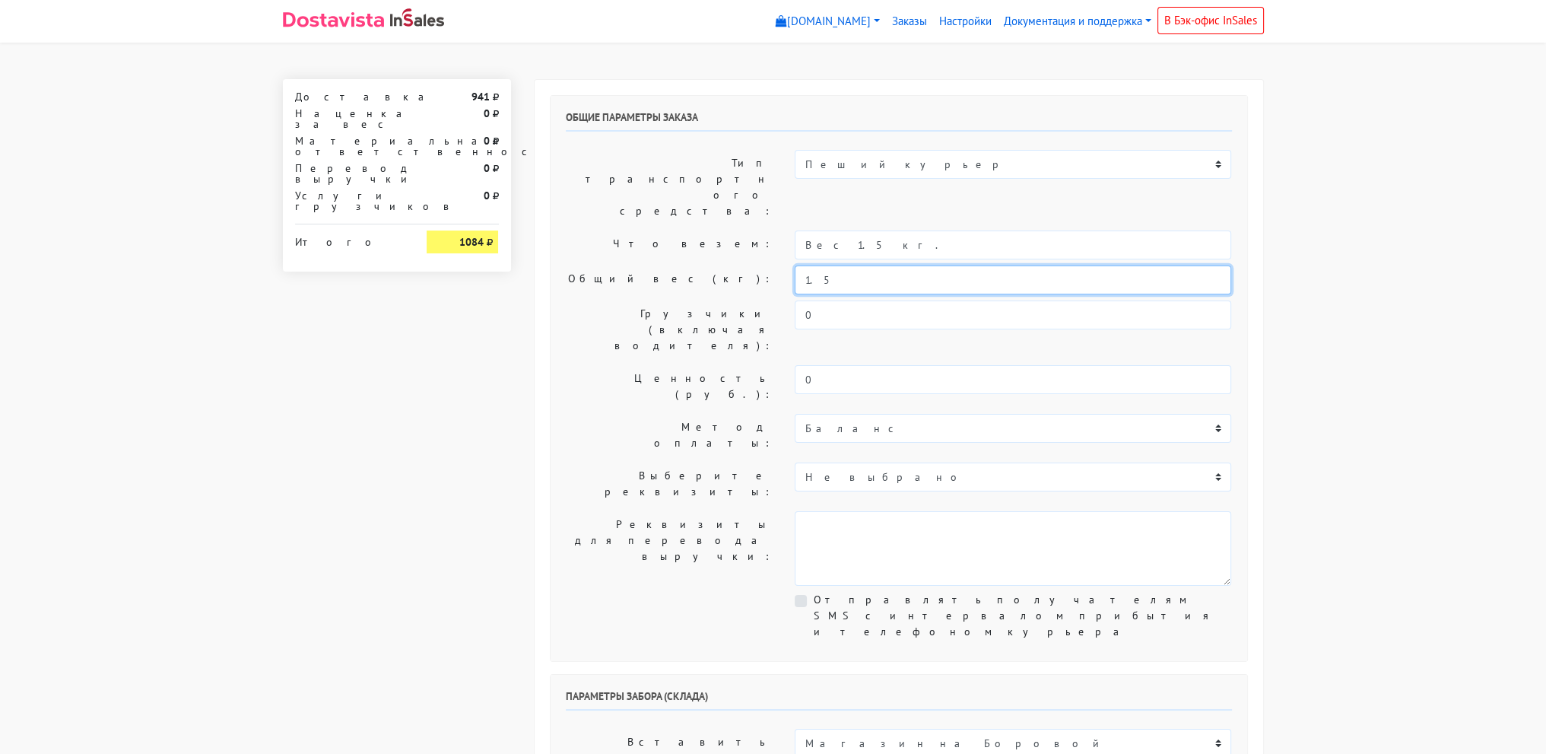
drag, startPoint x: 849, startPoint y: 243, endPoint x: 666, endPoint y: 237, distance: 183.4
click at [666, 265] on div "Общий вес (кг): 1.5" at bounding box center [898, 279] width 689 height 29
type input "2"
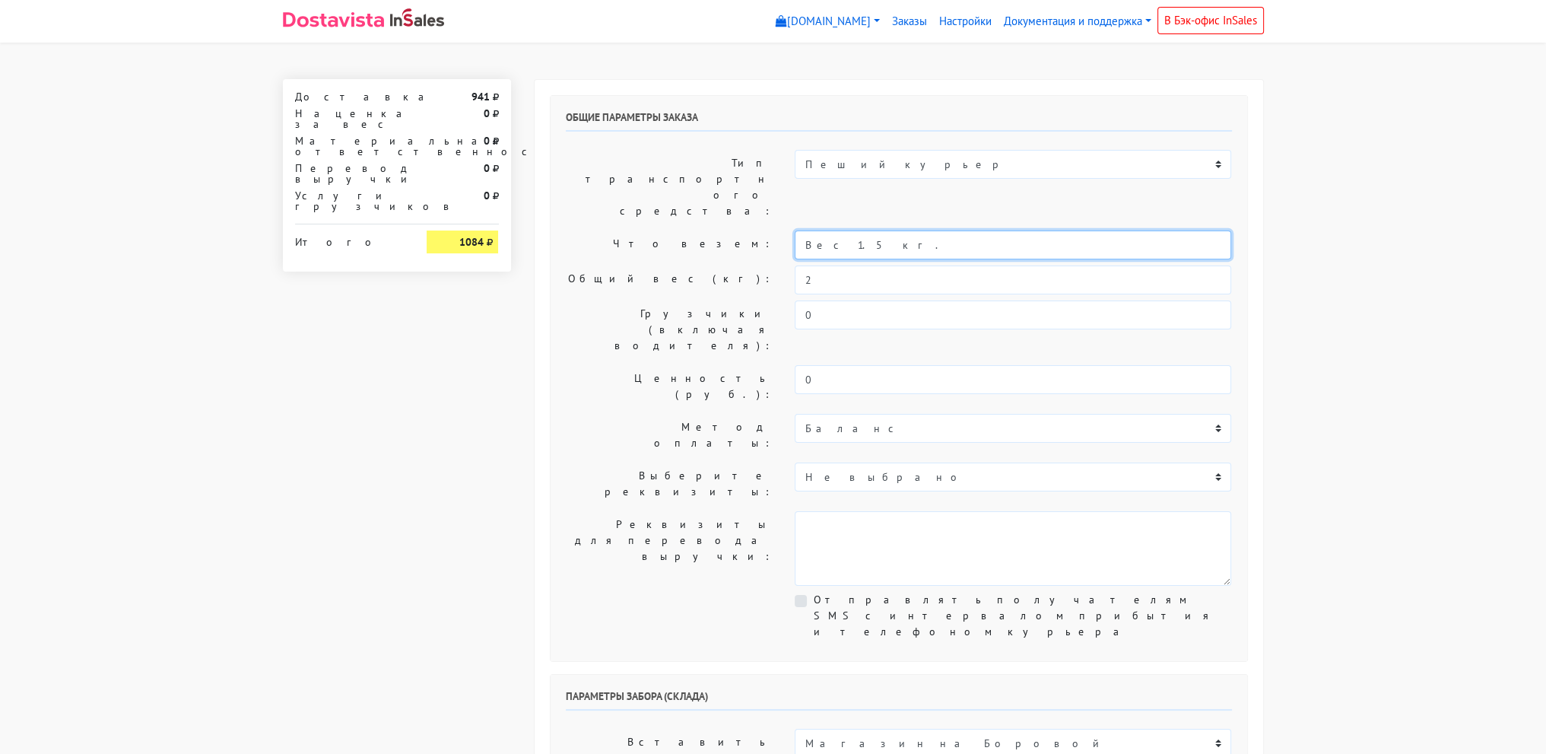
drag, startPoint x: 823, startPoint y: 199, endPoint x: 837, endPoint y: 202, distance: 14.0
click at [837, 230] on input "Вес 1.5кг." at bounding box center [1013, 244] width 437 height 29
type input "Вес 2 кг."
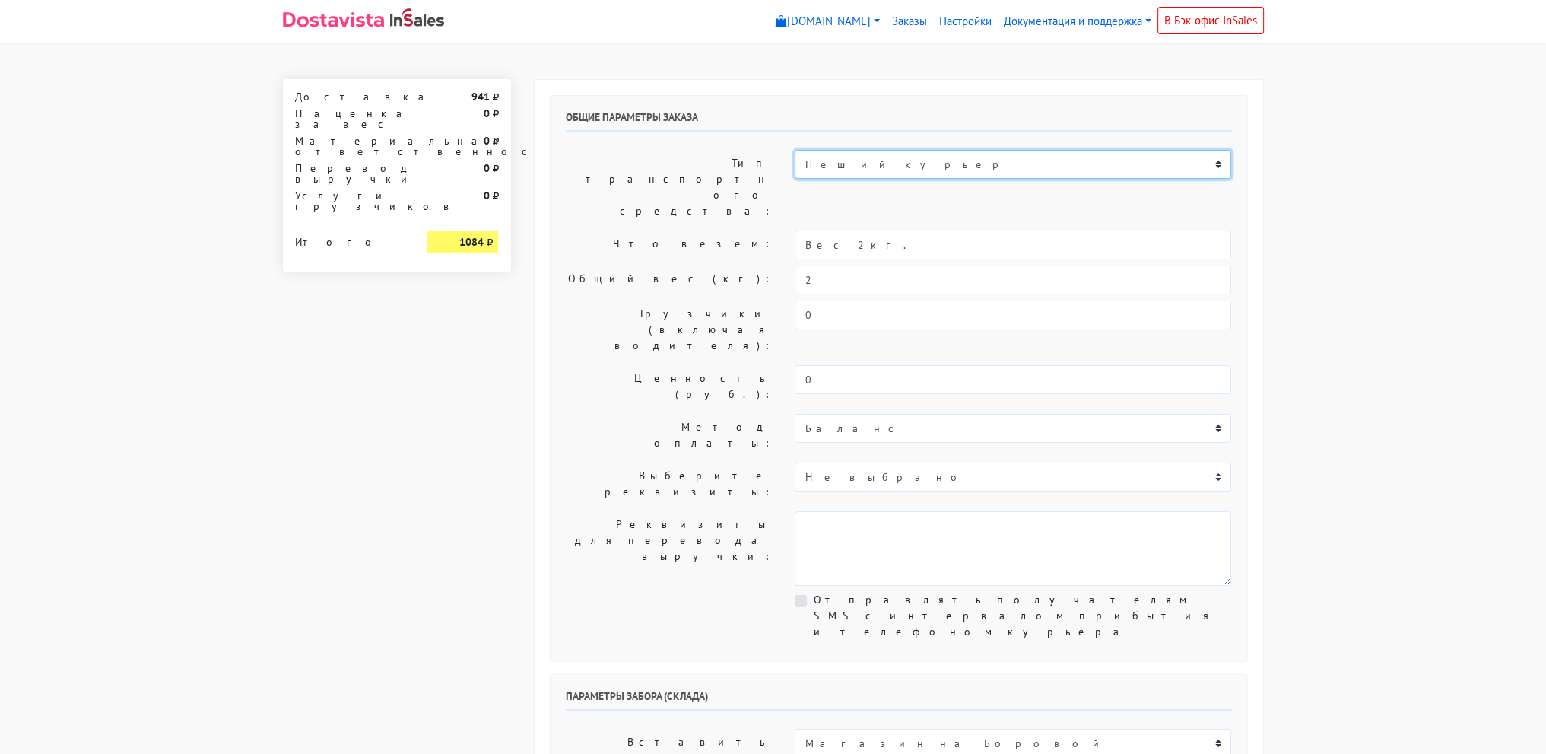
click at [891, 159] on select "Пеший курьер Легковой автомобиль Каблук (до 700 кг) Микроавтобус / портер (до 1…" at bounding box center [1013, 164] width 437 height 29
click at [795, 150] on select "Пеший курьер Легковой автомобиль Каблук (до 700 кг) Микроавтобус / портер (до 1…" at bounding box center [1013, 164] width 437 height 29
click at [864, 167] on select "Пеший курьер Легковой автомобиль Каблук (до 700 кг) Микроавтобус / портер (до 1…" at bounding box center [1013, 164] width 437 height 29
select select "6"
click at [795, 150] on select "Пеший курьер Легковой автомобиль Каблук (до 700 кг) Микроавтобус / портер (до 1…" at bounding box center [1013, 164] width 437 height 29
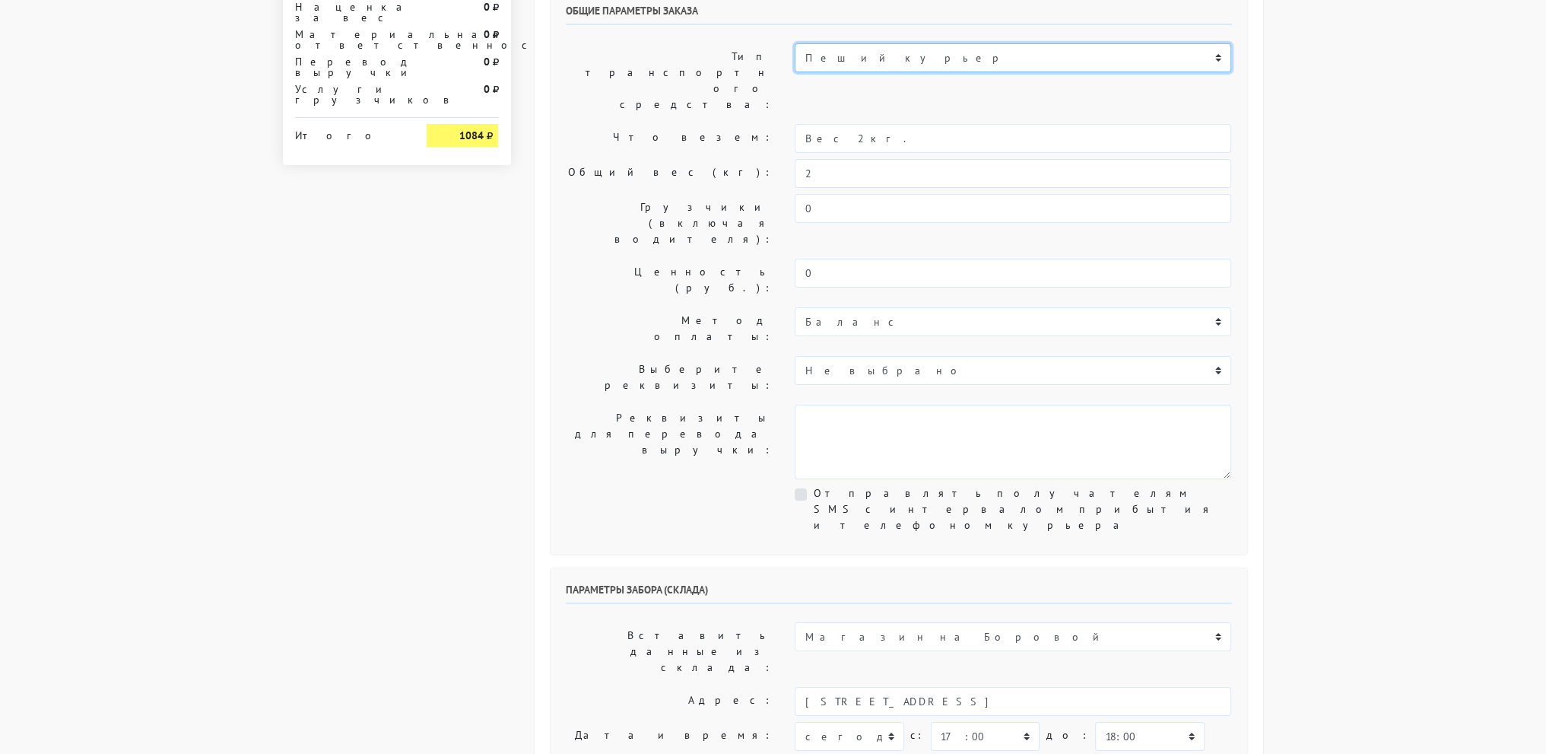
scroll to position [228, 0]
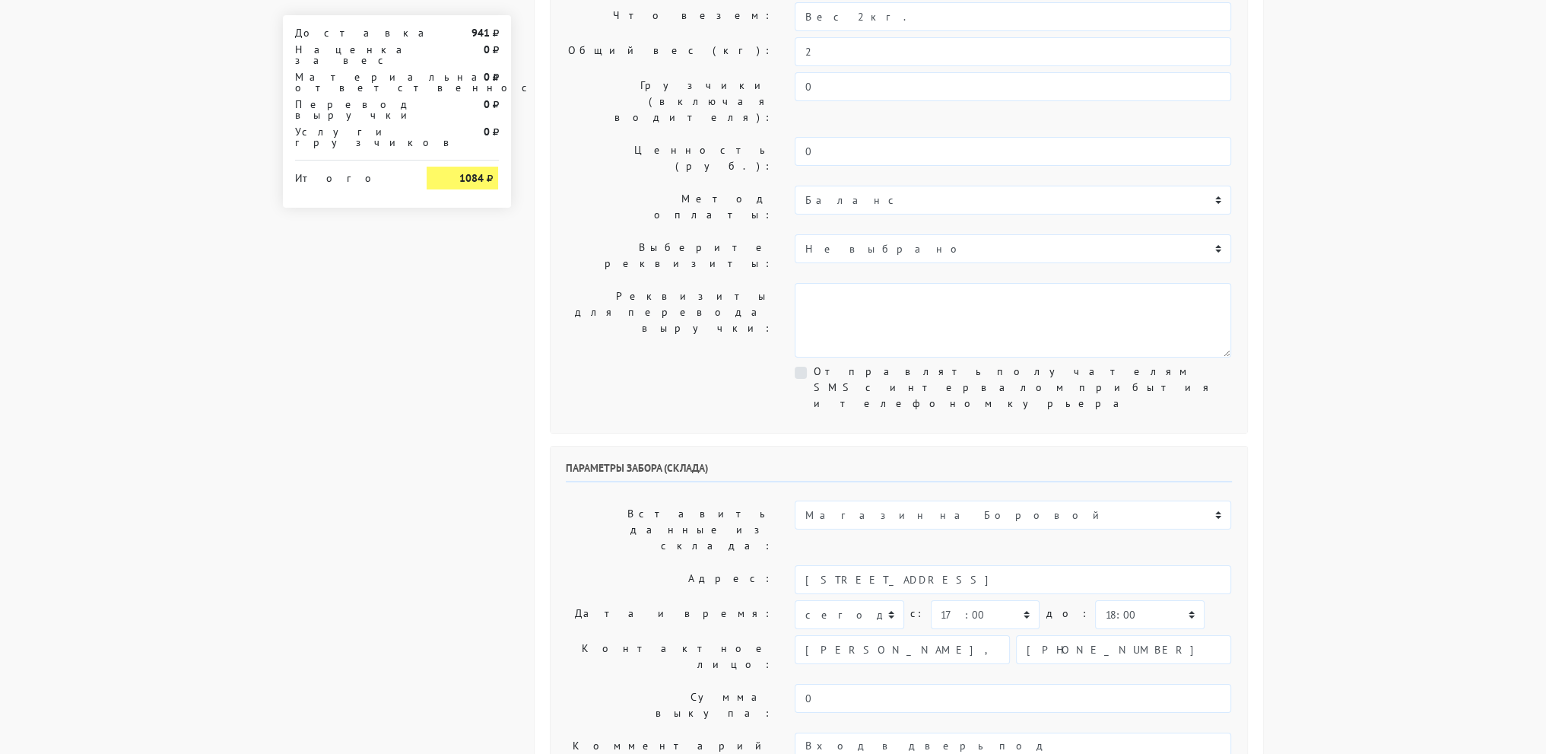
click at [1357, 345] on body "myshop-tx960.myinsales.ru myshop-tx960.myinsales.ru Выйти Заказы Настройки 941" at bounding box center [773, 623] width 1546 height 1702
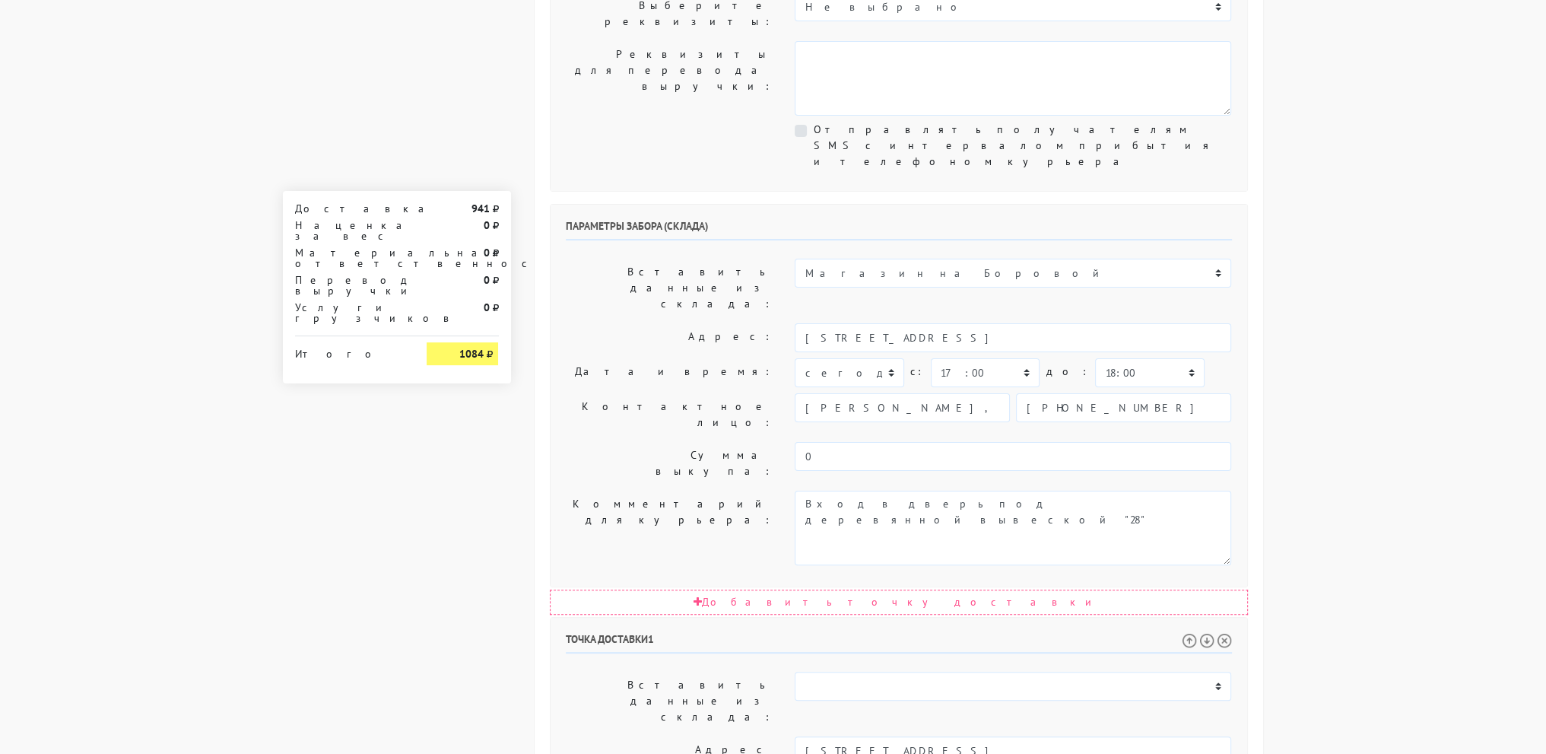
scroll to position [0, 0]
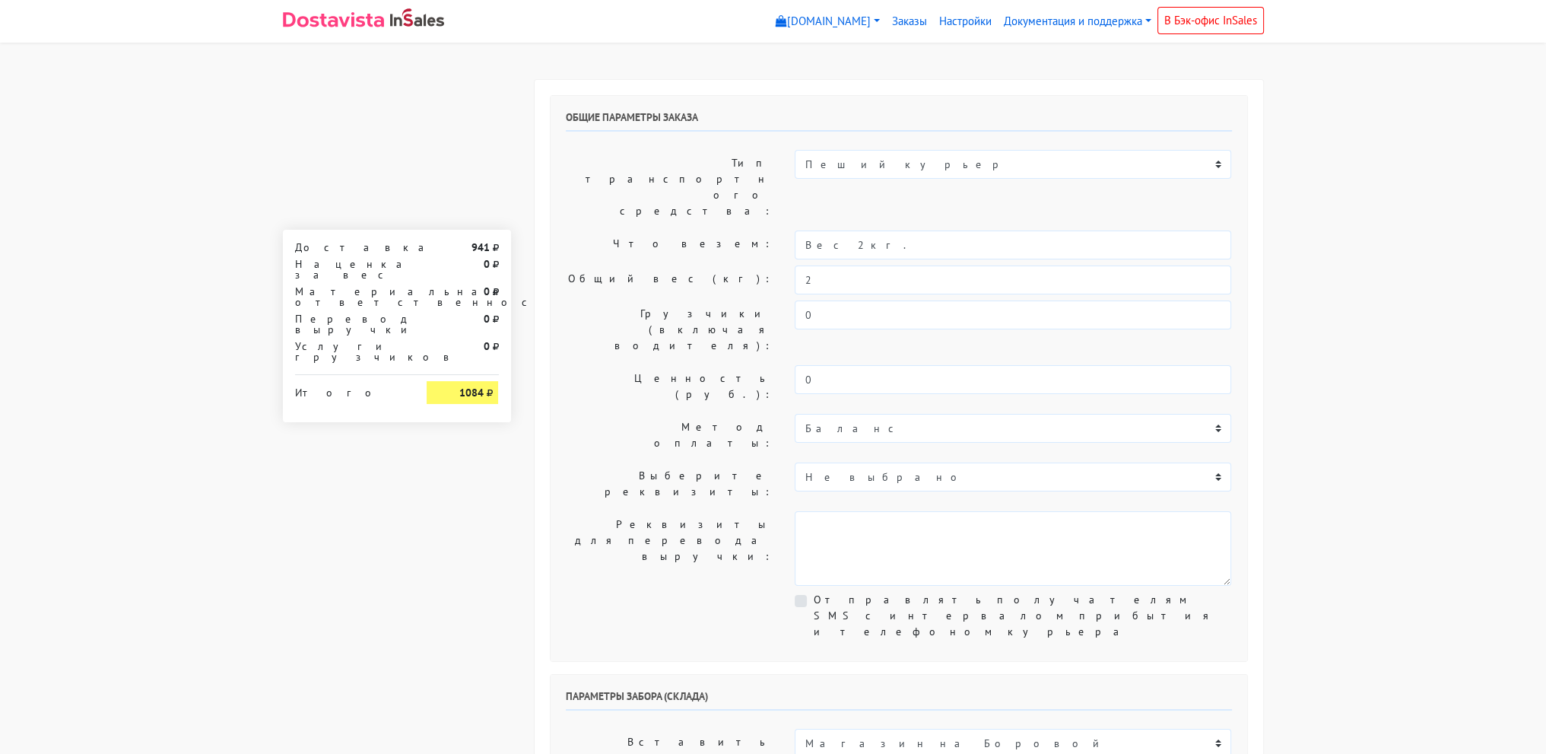
drag, startPoint x: 1334, startPoint y: 456, endPoint x: 1282, endPoint y: 170, distance: 290.6
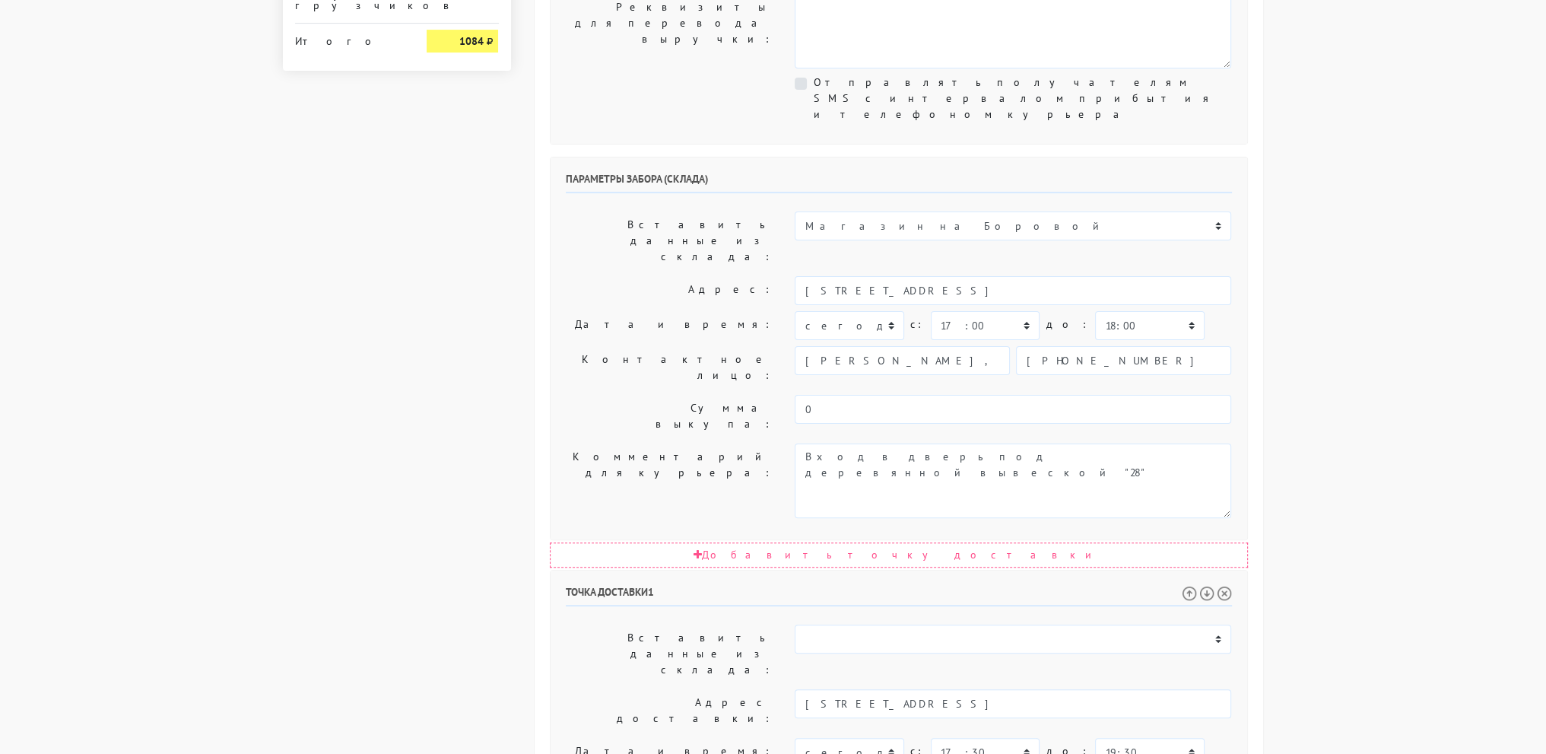
scroll to position [645, 0]
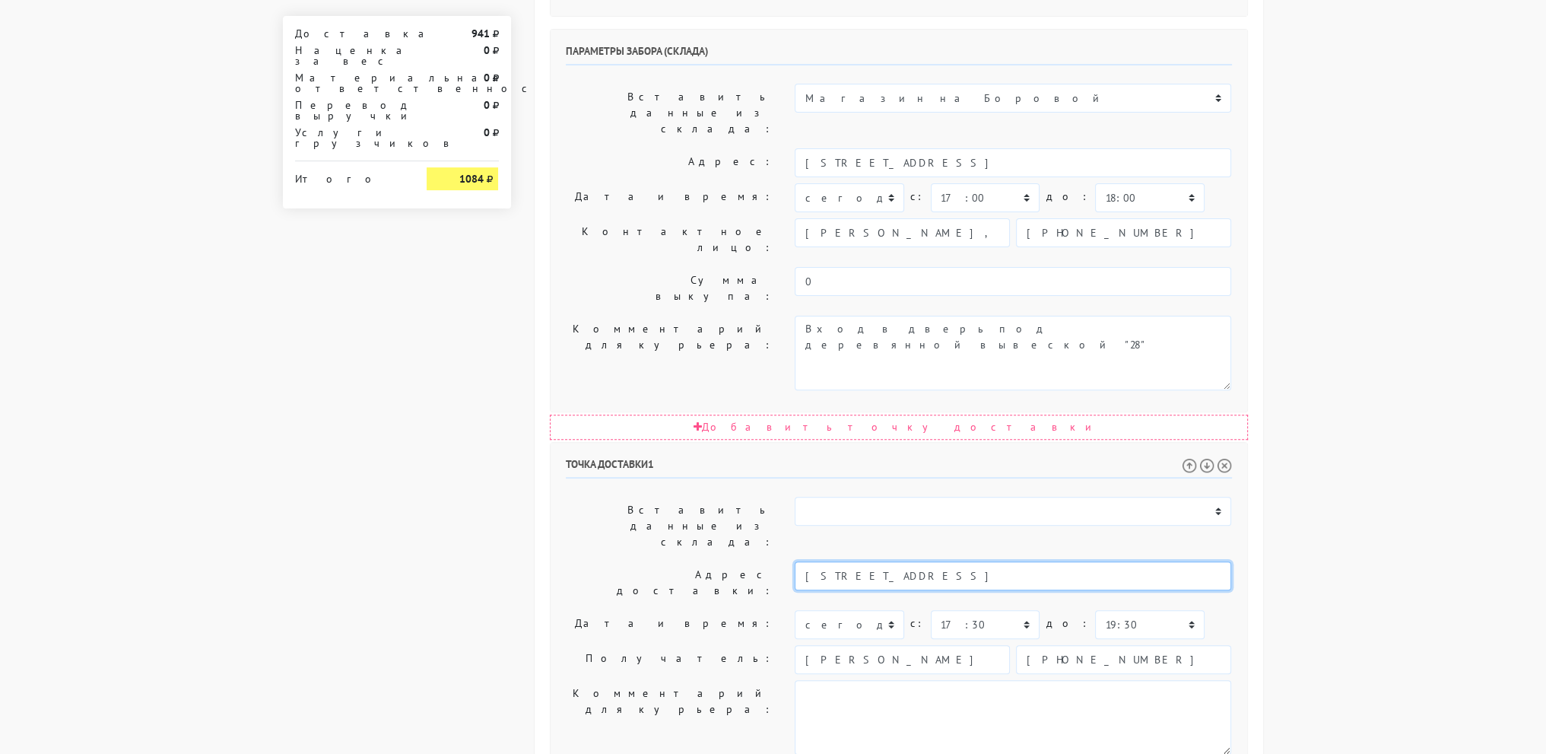
drag, startPoint x: 1125, startPoint y: 332, endPoint x: 785, endPoint y: 331, distance: 340.0
click at [785, 561] on div "Санкт-Петербург, Коломяжский проспект 36/2 квартира 143 этаж 7" at bounding box center [1012, 582] width 459 height 43
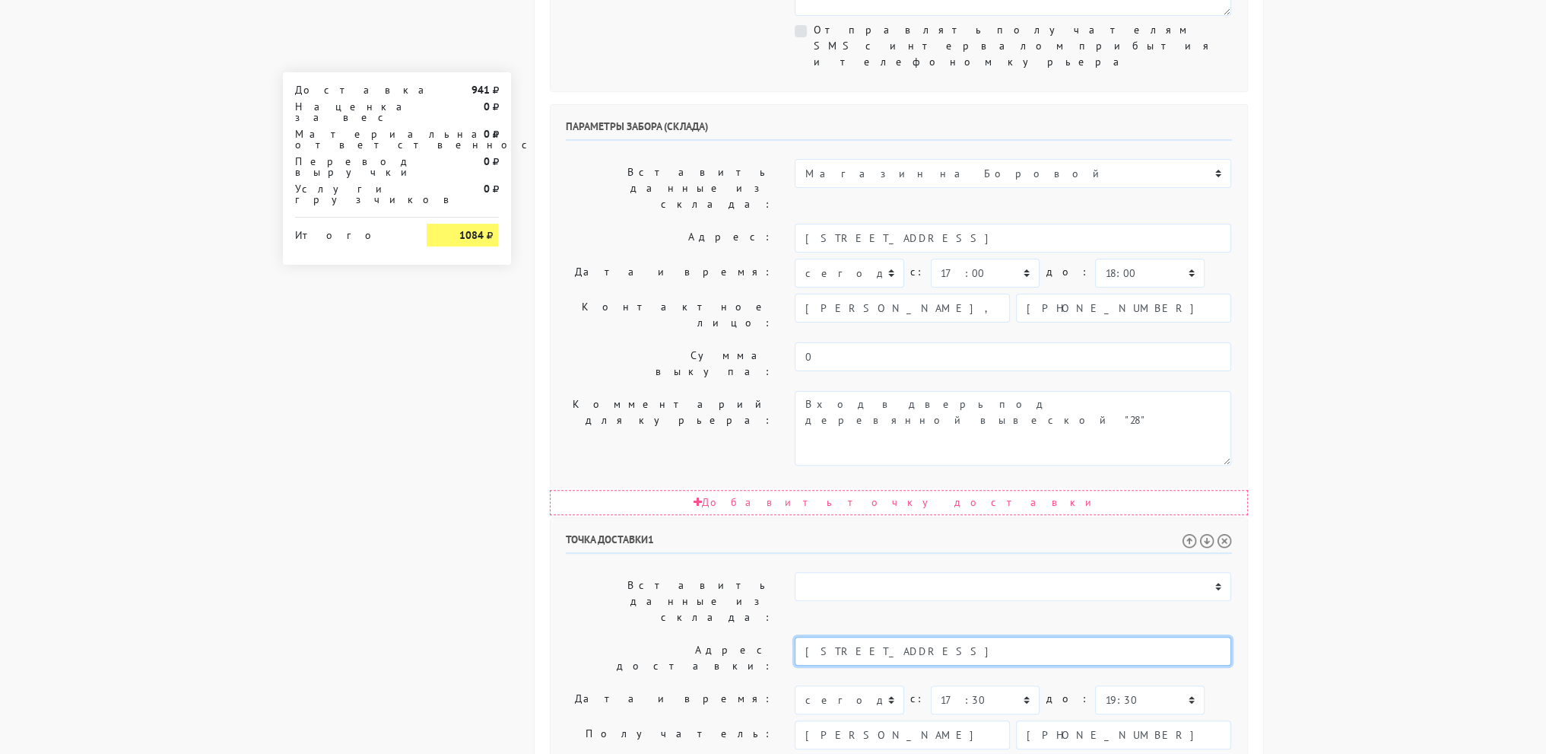
scroll to position [569, 0]
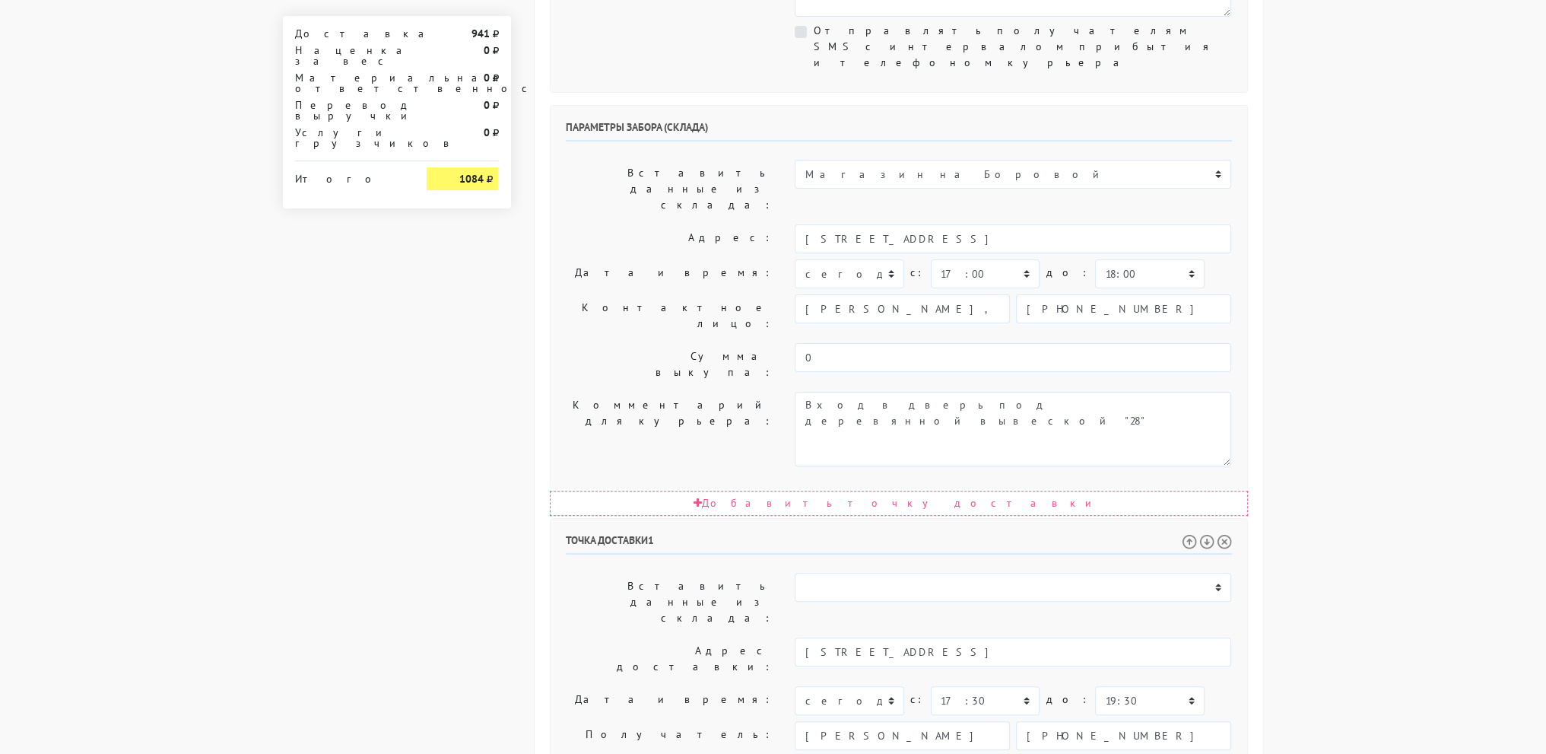
drag, startPoint x: 472, startPoint y: 151, endPoint x: 615, endPoint y: 106, distance: 150.8
click at [474, 172] on strong "1084" at bounding box center [471, 179] width 24 height 14
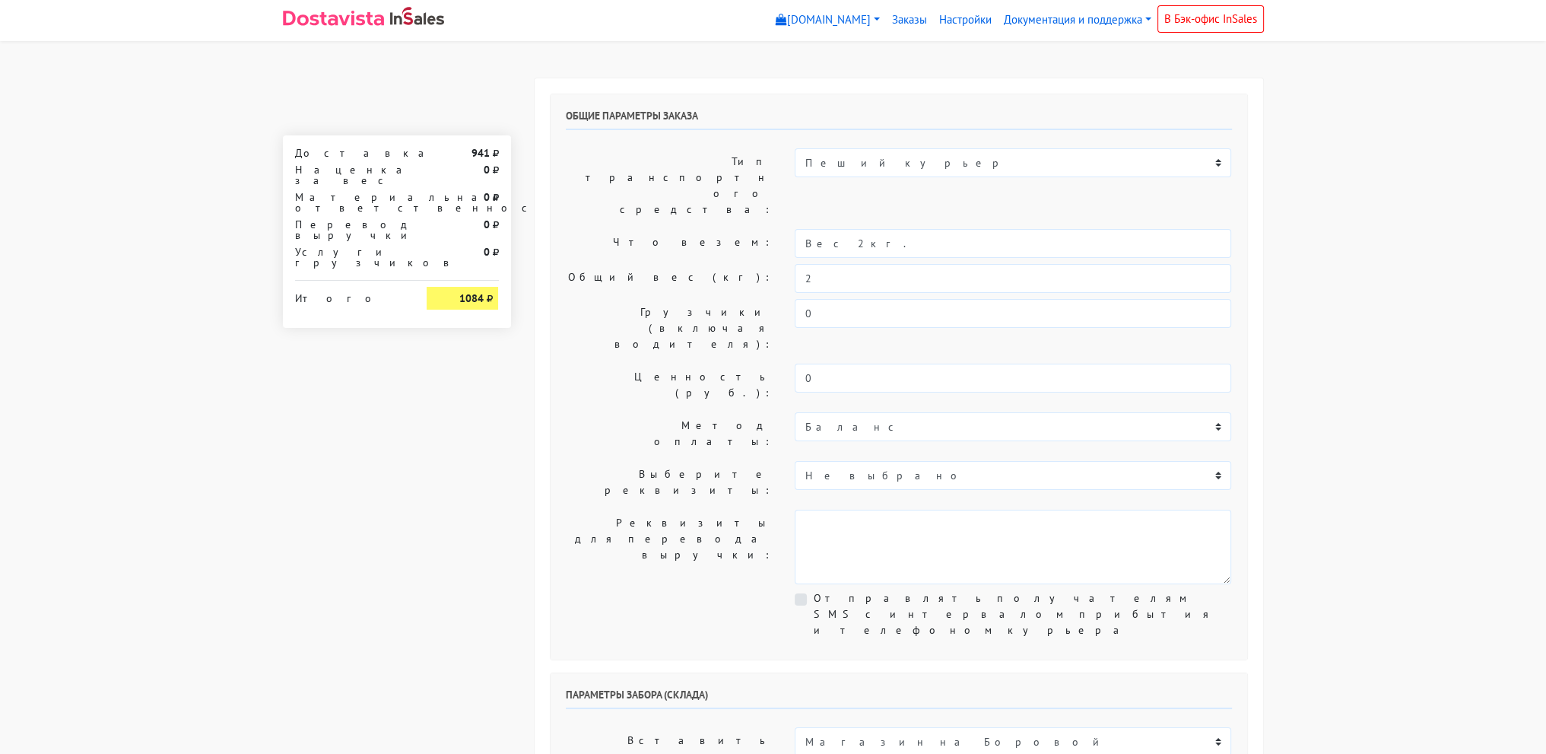
scroll to position [0, 0]
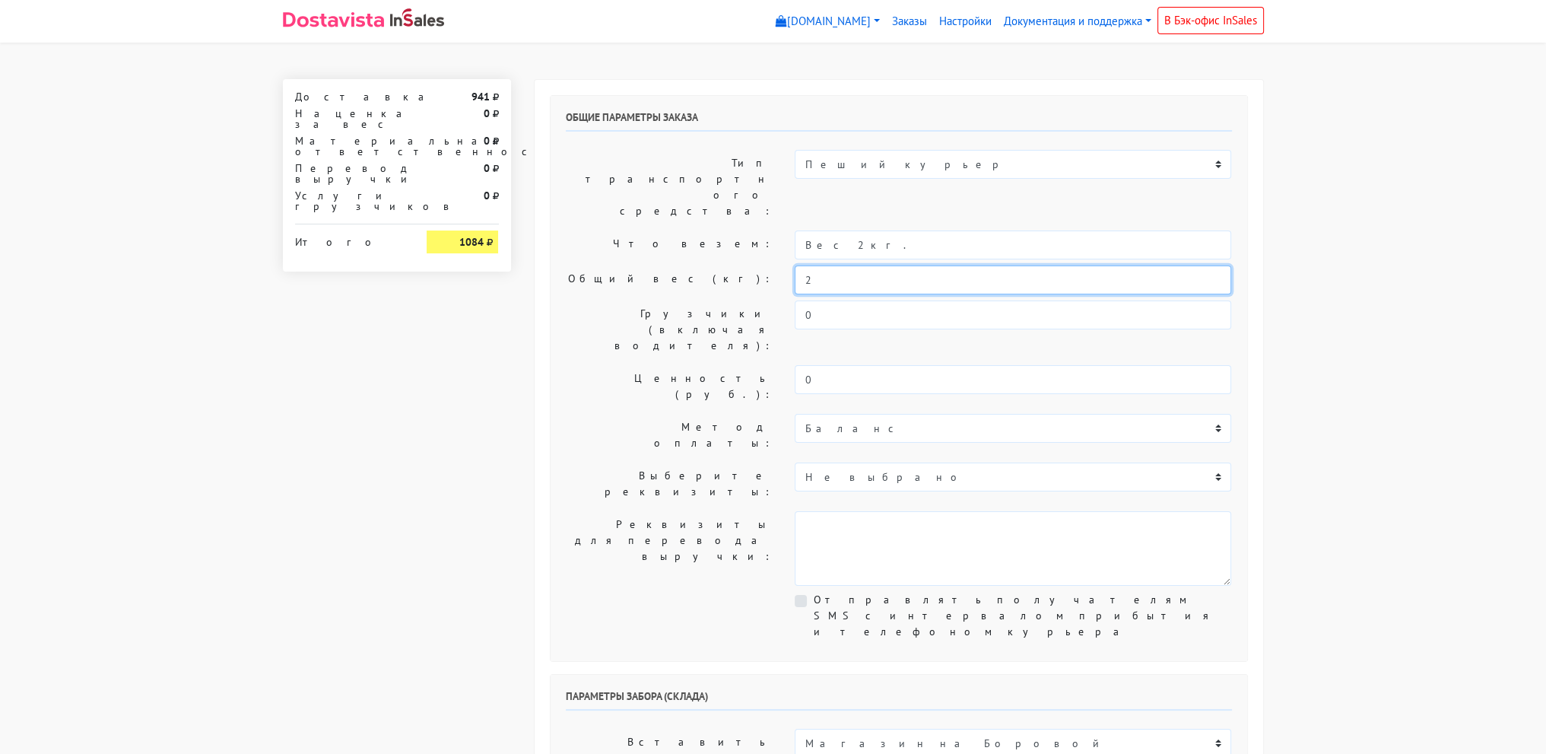
drag, startPoint x: 853, startPoint y: 243, endPoint x: 719, endPoint y: 251, distance: 134.9
click at [726, 255] on div "Общие параметры заказа Тип транспортного средства: Пеший курьер Легковой автомо…" at bounding box center [899, 378] width 697 height 565
drag, startPoint x: 828, startPoint y: 241, endPoint x: 694, endPoint y: 237, distance: 133.2
click at [695, 265] on div "Общий вес (кг): 1" at bounding box center [898, 279] width 689 height 29
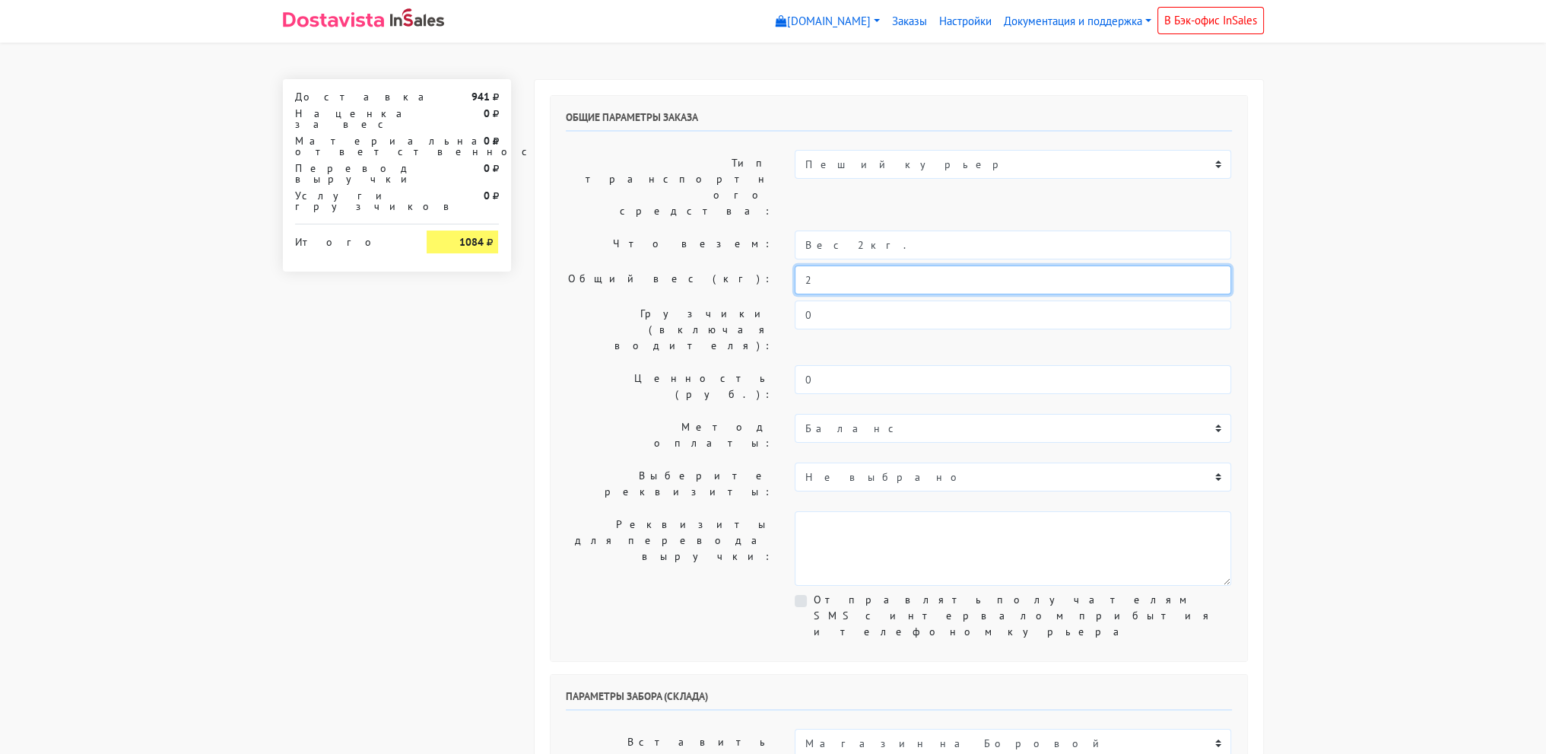
type input "2"
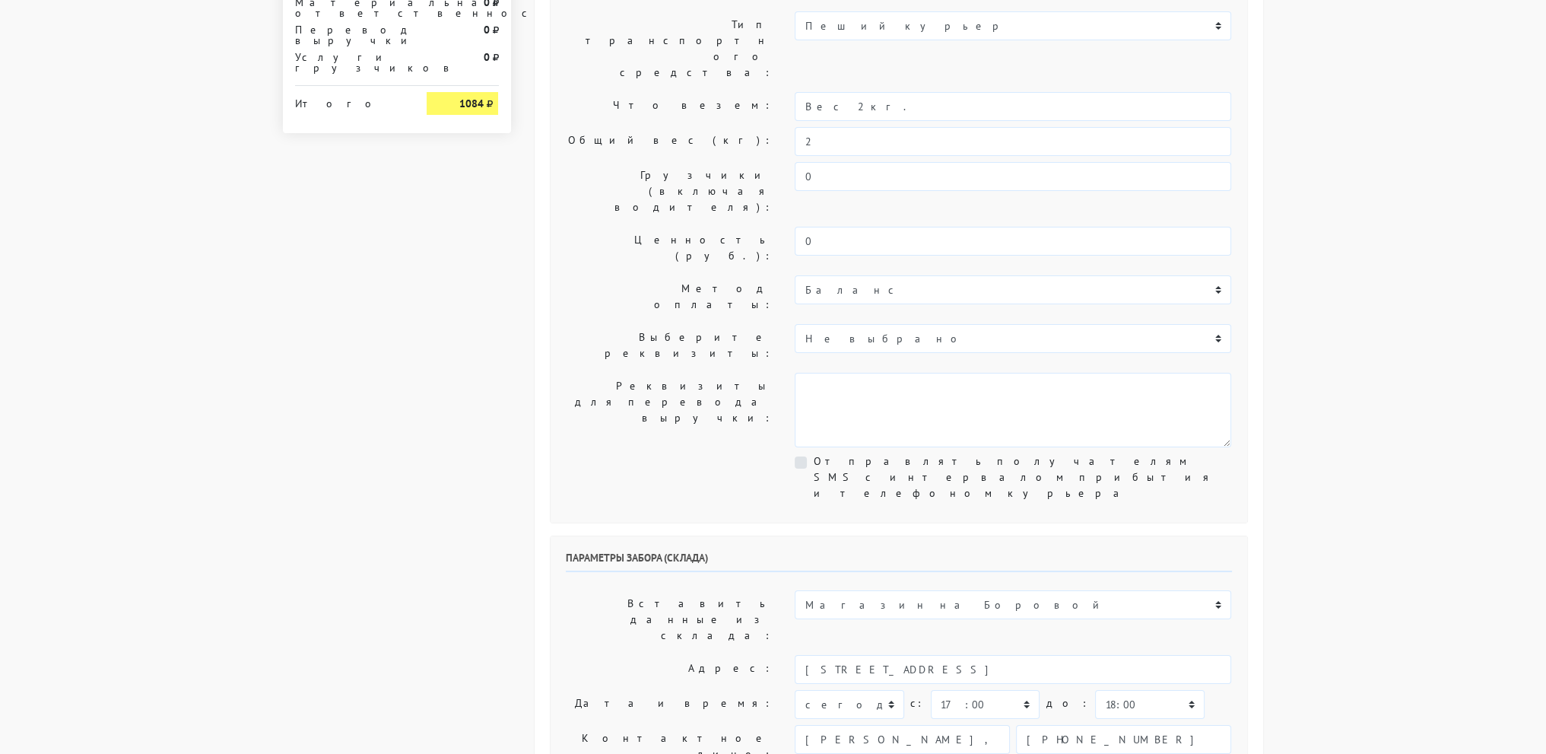
scroll to position [304, 0]
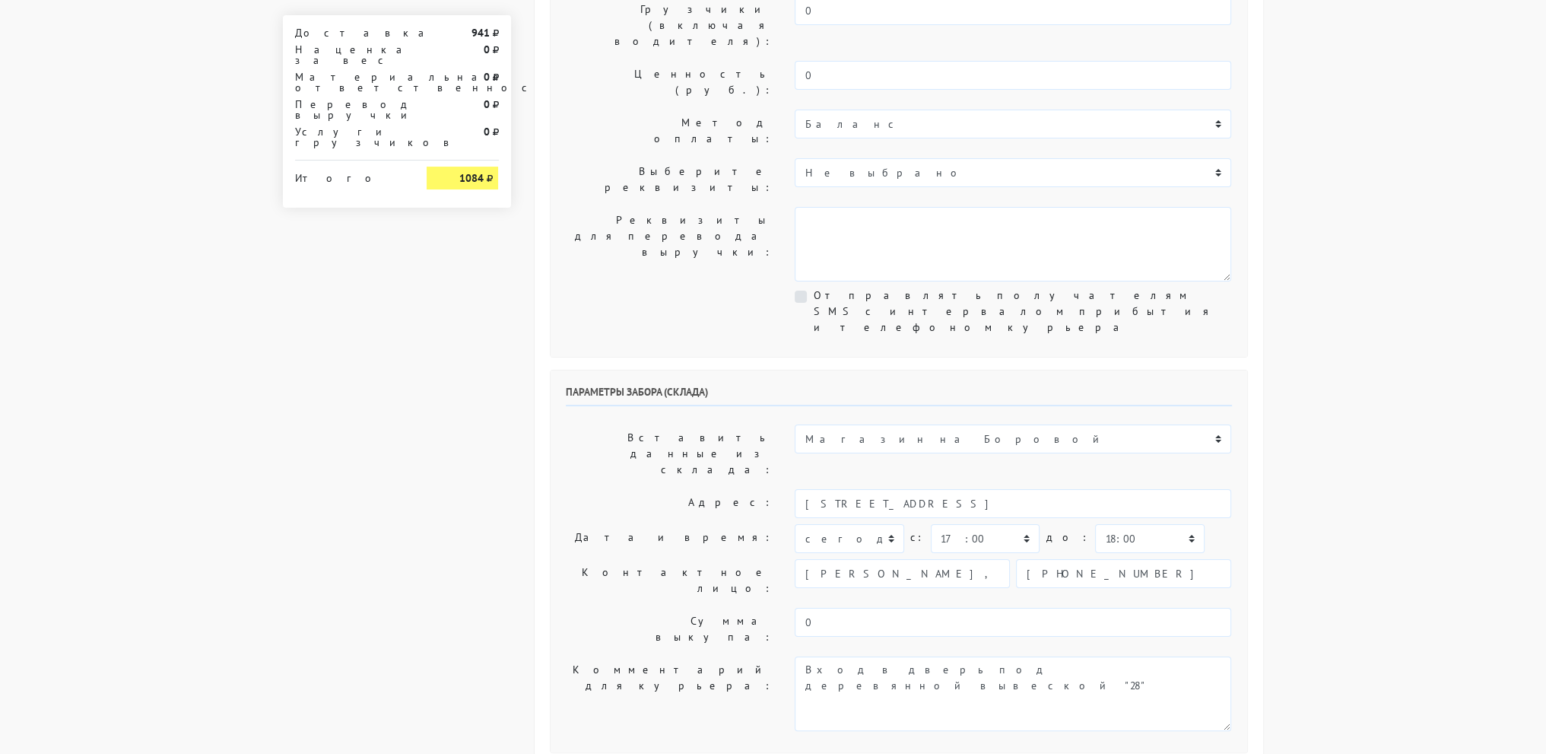
click at [1377, 303] on body "myshop-tx960.myinsales.ru myshop-tx960.myinsales.ru Выйти Заказы Настройки 941" at bounding box center [773, 547] width 1546 height 1702
click at [1001, 524] on select "00:00 00:30 01:00 01:30 02:00 02:30 03:00 03:30 04:00 04:30 05:00 05:30 06:00 0…" at bounding box center [985, 538] width 109 height 29
select select "18:00"
click at [931, 524] on select "00:00 00:30 01:00 01:30 02:00 02:30 03:00 03:30 04:00 04:30 05:00 05:30 06:00 0…" at bounding box center [985, 538] width 109 height 29
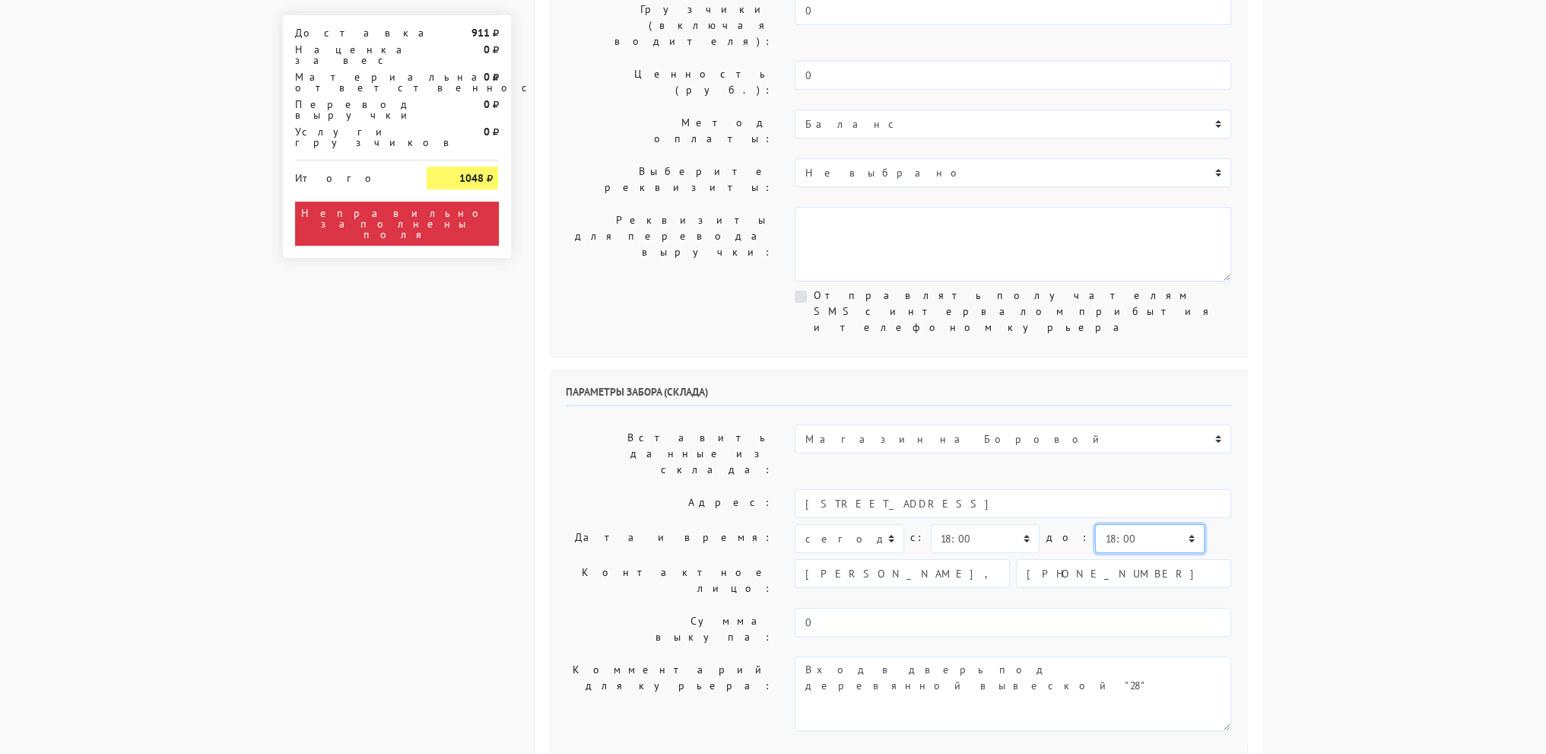
click at [1099, 524] on select "00:00 00:30 01:00 01:30 02:00 02:30 03:00 03:30 04:00 04:30 05:00 05:30 06:00 0…" at bounding box center [1149, 538] width 109 height 29
select select "19:00"
click at [1095, 524] on select "00:00 00:30 01:00 01:30 02:00 02:30 03:00 03:30 04:00 04:30 05:00 05:30 06:00 0…" at bounding box center [1149, 538] width 109 height 29
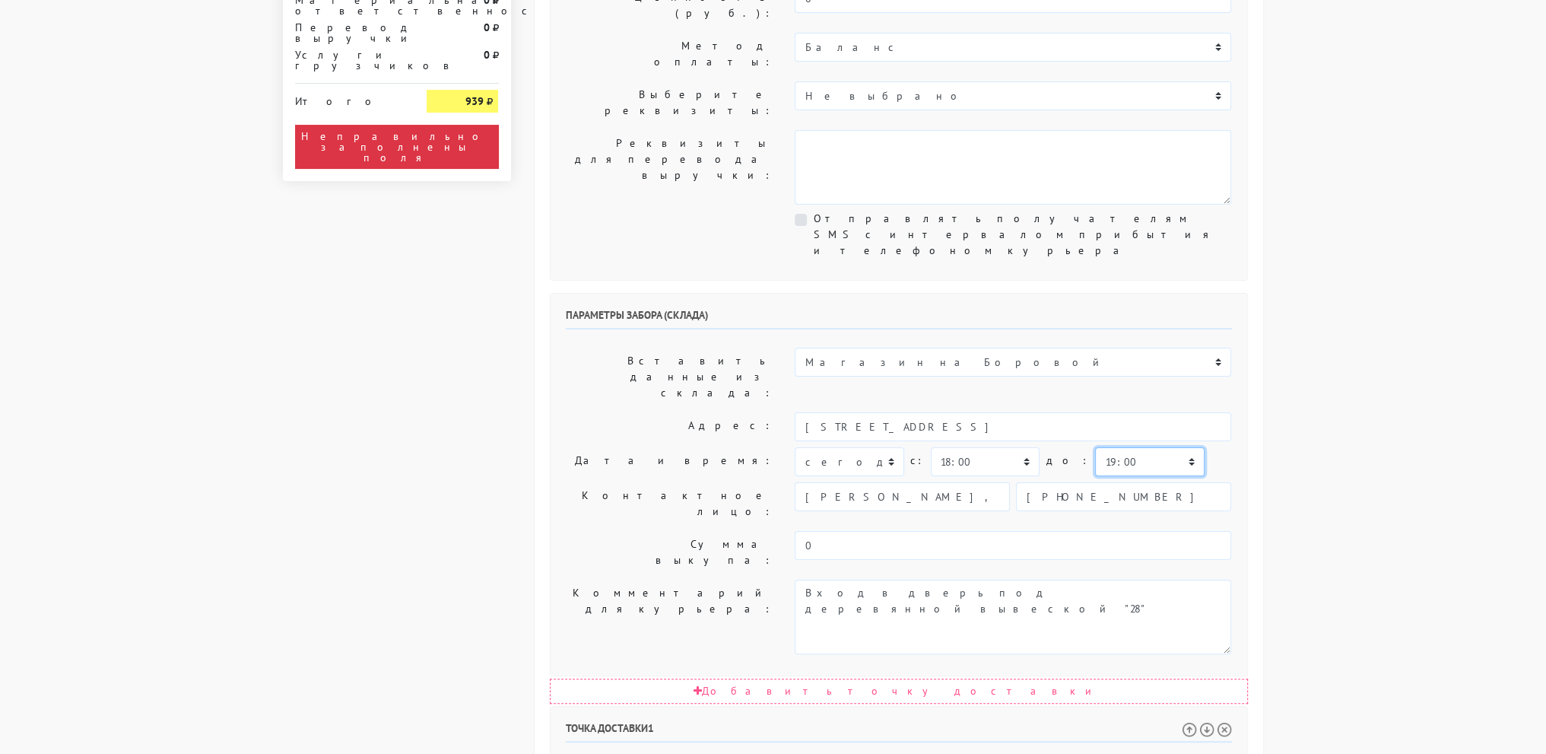
scroll to position [608, 0]
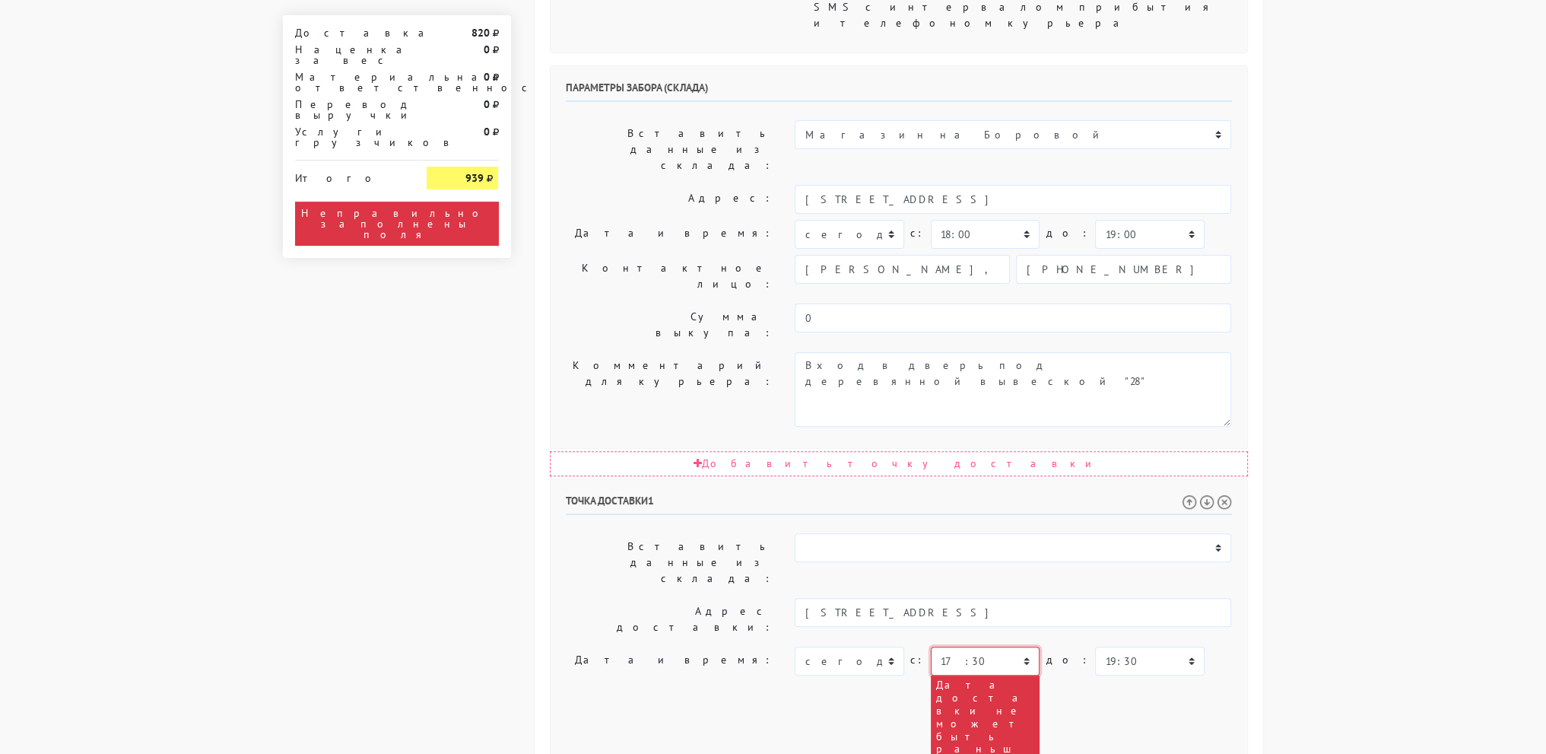
click at [1003, 646] on select "00:00 00:30 01:00 01:30 02:00 02:30 03:00 03:30 04:00 04:30 05:00 05:30 06:00 0…" at bounding box center [985, 660] width 109 height 29
select select "18:30"
click at [931, 646] on select "00:00 00:30 01:00 01:30 02:00 02:30 03:00 03:30 04:00 04:30 05:00 05:30 06:00 0…" at bounding box center [985, 660] width 109 height 29
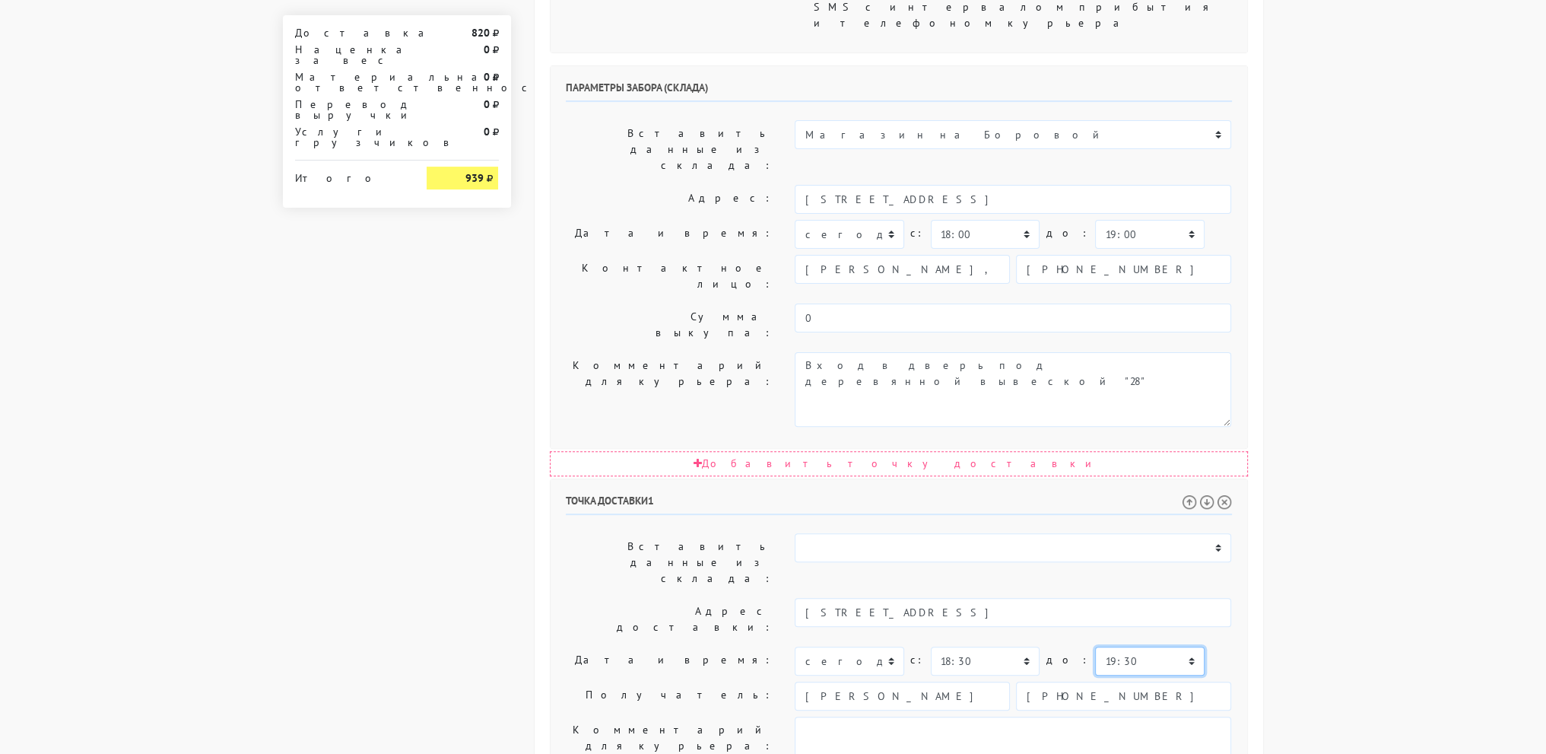
click at [1110, 646] on select "00:00 00:30 01:00 01:30 02:00 02:30 03:00 03:30 04:00 04:30 05:00 05:30 06:00 0…" at bounding box center [1149, 660] width 109 height 29
select select "20:30"
click at [1095, 646] on select "00:00 00:30 01:00 01:30 02:00 02:30 03:00 03:30 04:00 04:30 05:00 05:30 06:00 0…" at bounding box center [1149, 660] width 109 height 29
click at [1357, 395] on body "myshop-tx960.myinsales.ru myshop-tx960.myinsales.ru Выйти Заказы Настройки 820" at bounding box center [773, 243] width 1546 height 1702
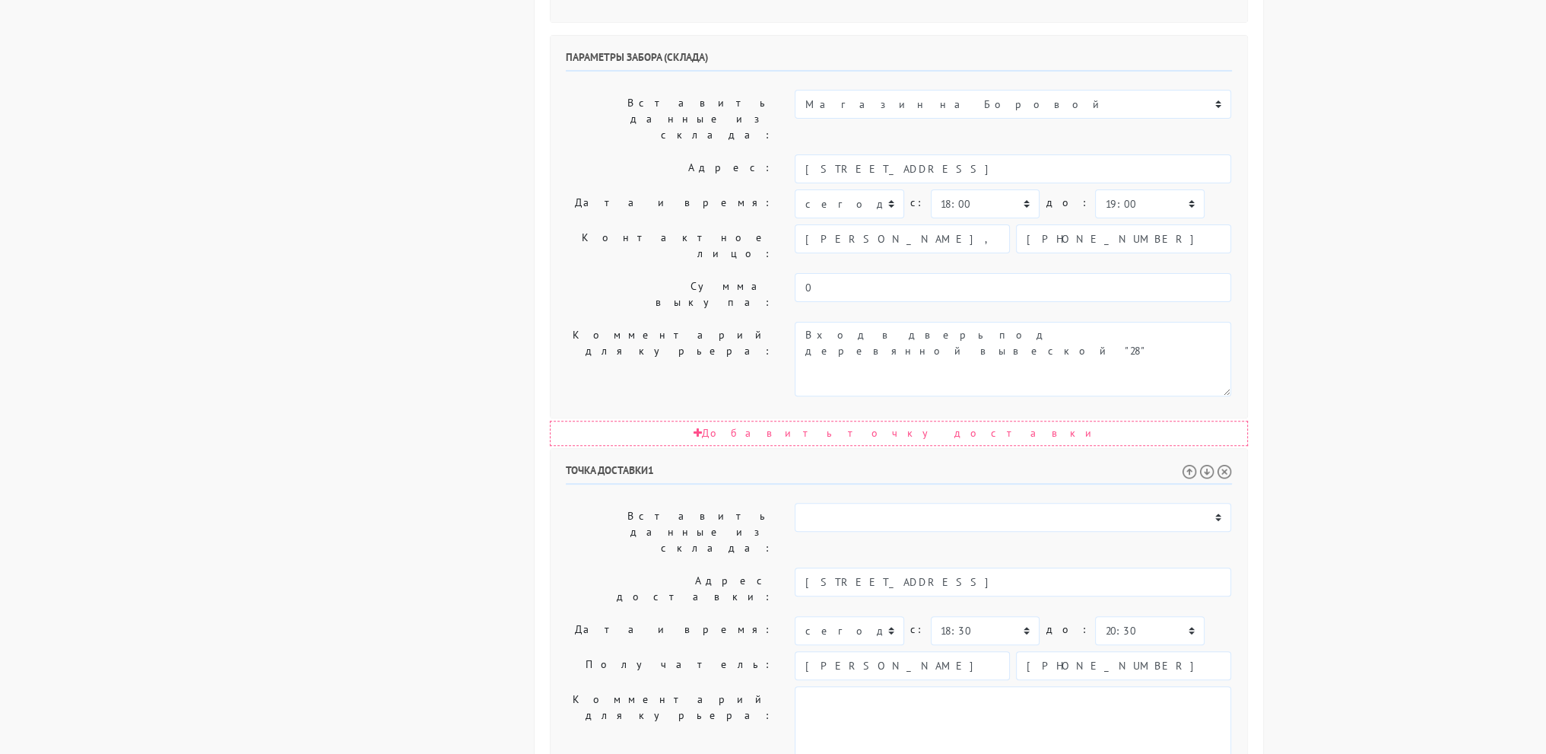
scroll to position [645, 0]
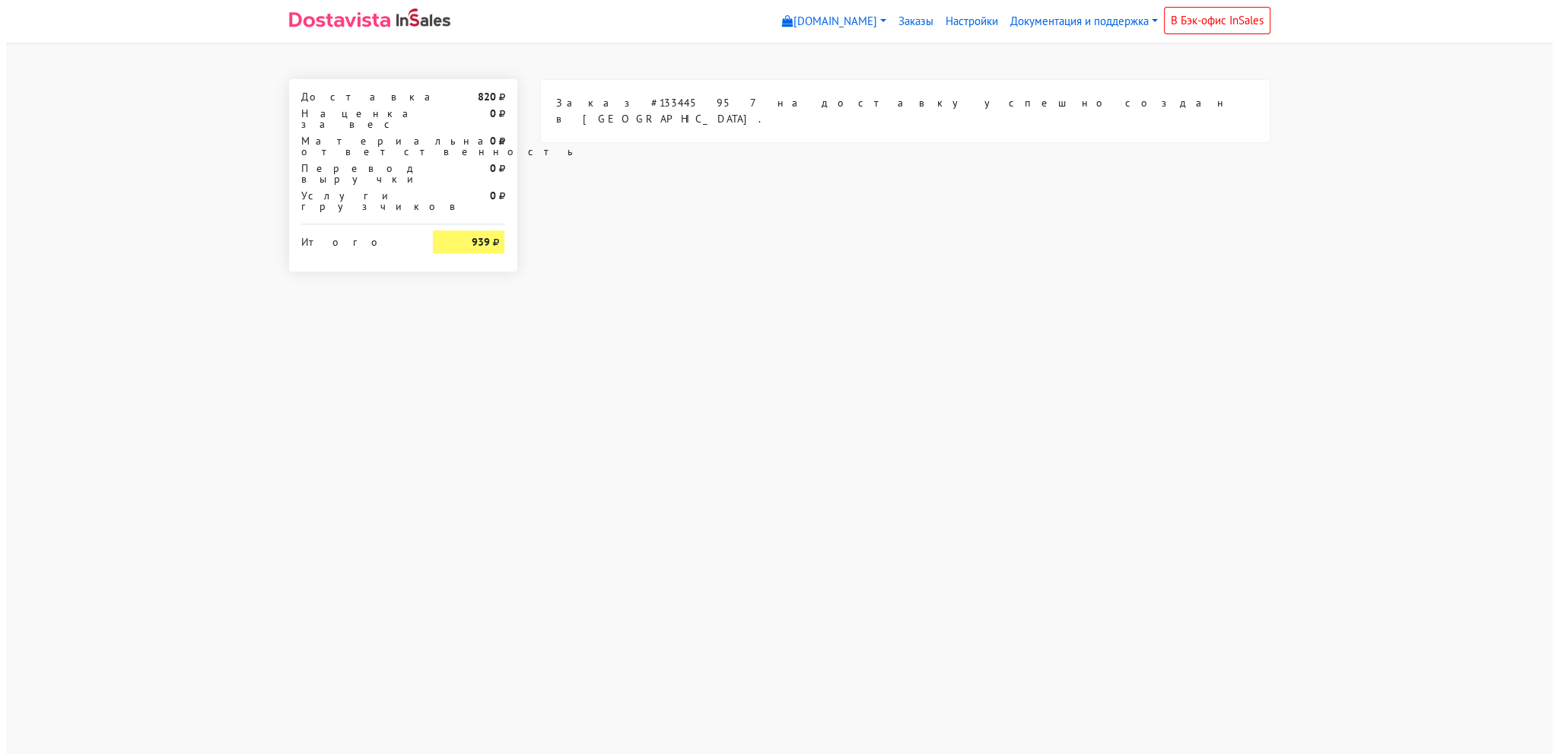
scroll to position [0, 0]
